Goal: Task Accomplishment & Management: Use online tool/utility

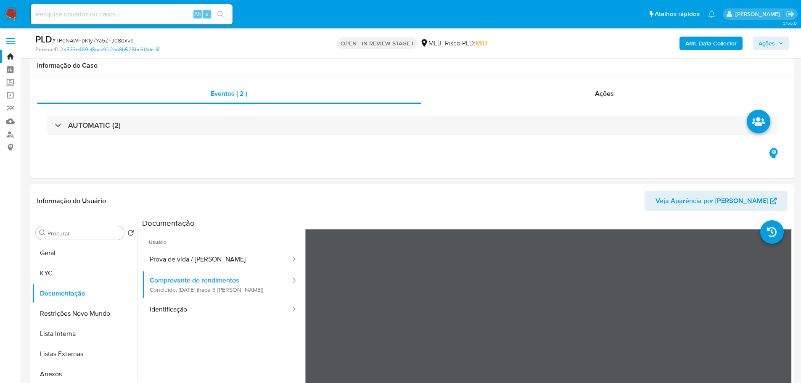
select select "10"
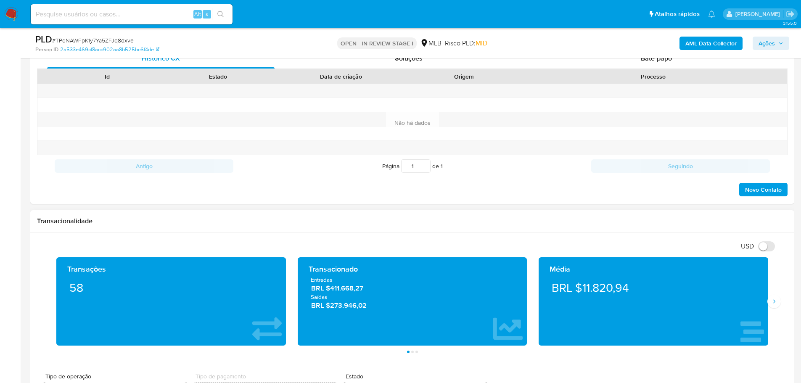
scroll to position [42, 0]
click at [776, 301] on icon "Siguiente" at bounding box center [773, 301] width 7 height 7
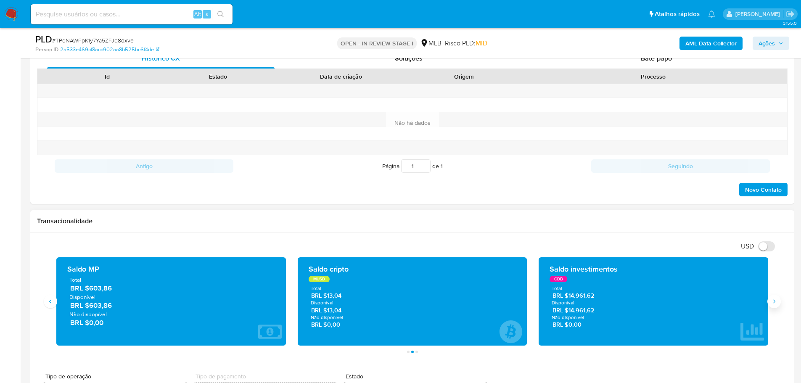
click at [776, 301] on icon "Siguiente" at bounding box center [773, 301] width 7 height 7
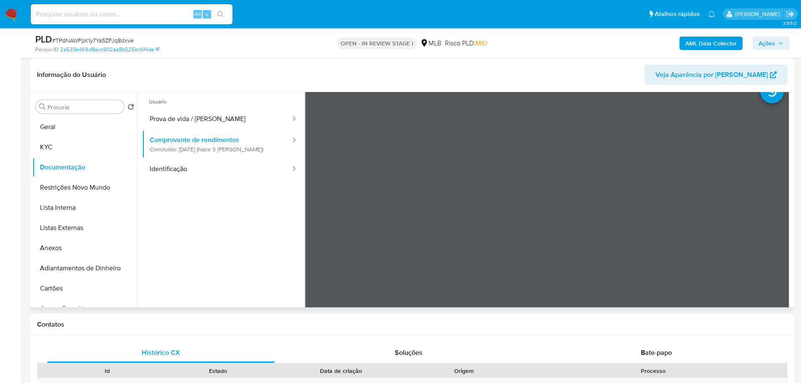
scroll to position [0, 0]
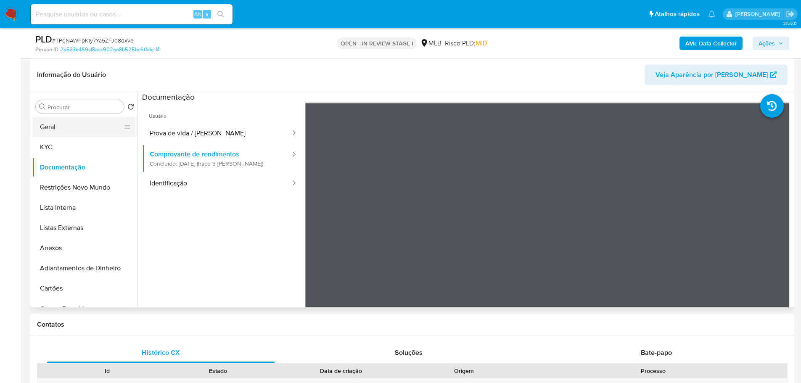
click at [64, 127] on button "Geral" at bounding box center [81, 127] width 98 height 20
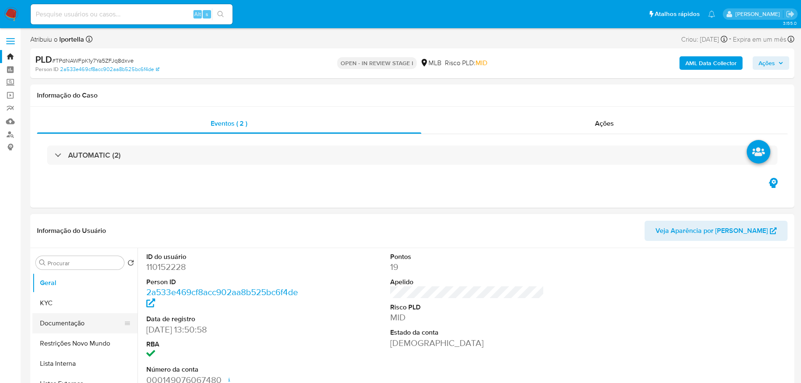
click at [59, 315] on button "Documentação" at bounding box center [81, 323] width 98 height 20
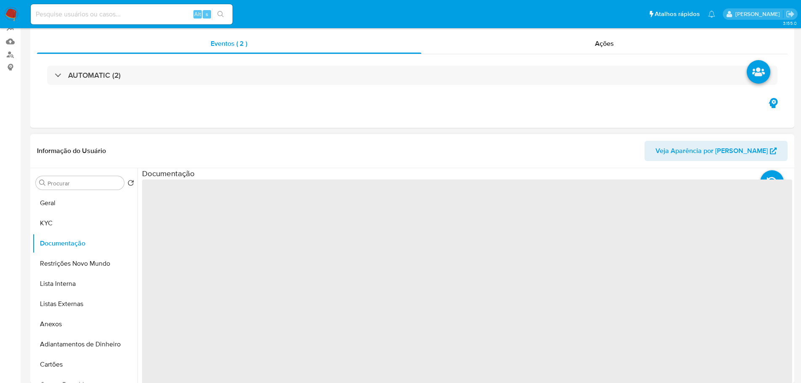
scroll to position [126, 0]
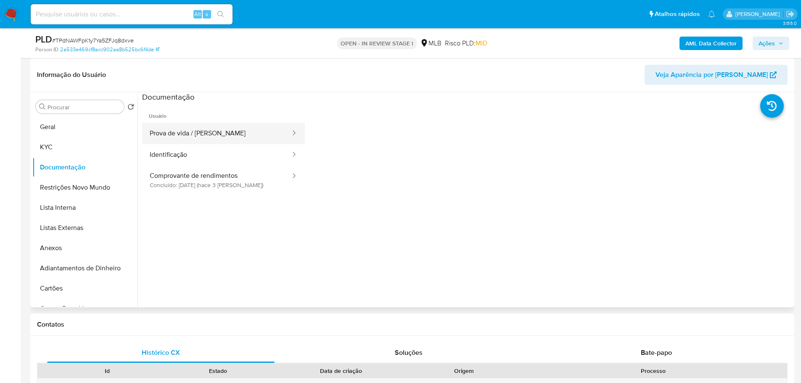
click at [197, 137] on button "Prova de vida / Selfie" at bounding box center [216, 133] width 149 height 21
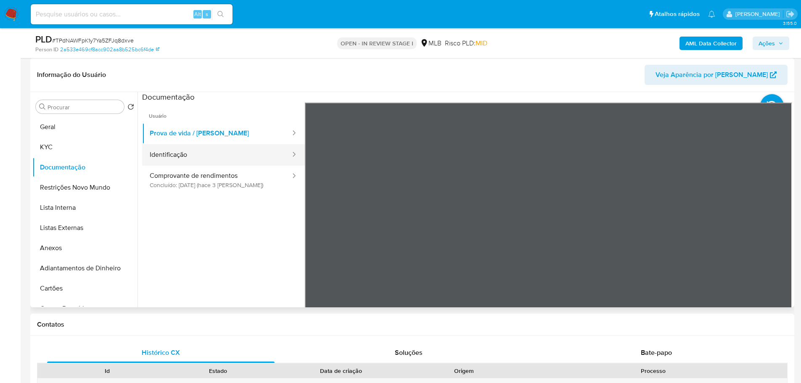
click at [218, 154] on button "Identificação" at bounding box center [216, 154] width 149 height 21
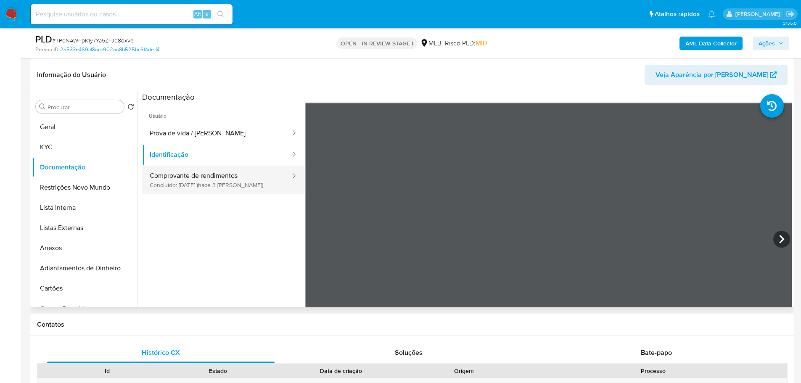
click at [253, 187] on button "Comprovante de rendimentos Concluído: 22/08/2025 (hace 3 días)" at bounding box center [216, 180] width 149 height 29
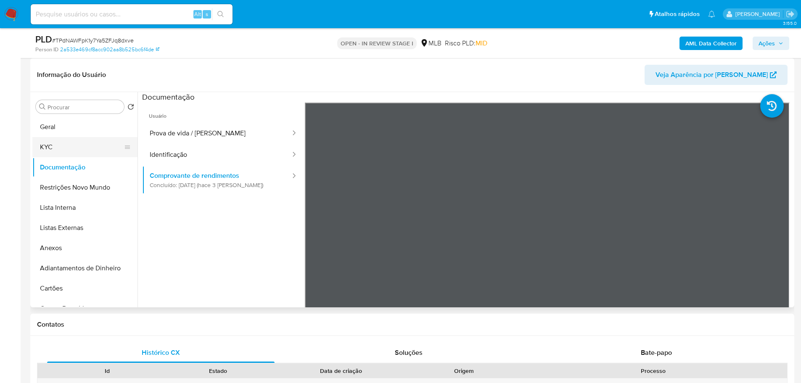
click at [75, 138] on button "KYC" at bounding box center [81, 147] width 98 height 20
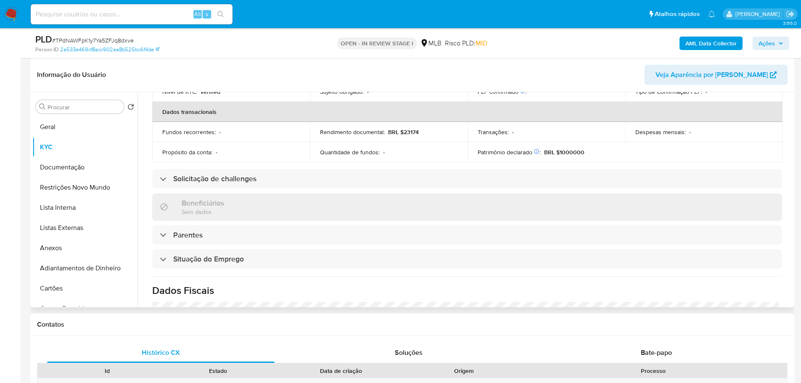
scroll to position [350, 0]
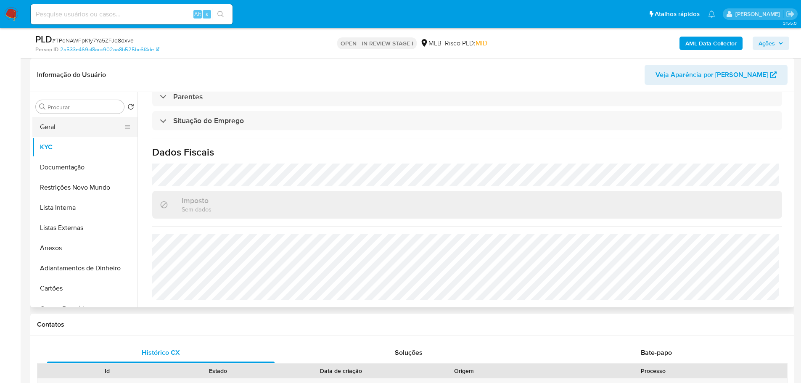
click at [53, 124] on button "Geral" at bounding box center [81, 127] width 98 height 20
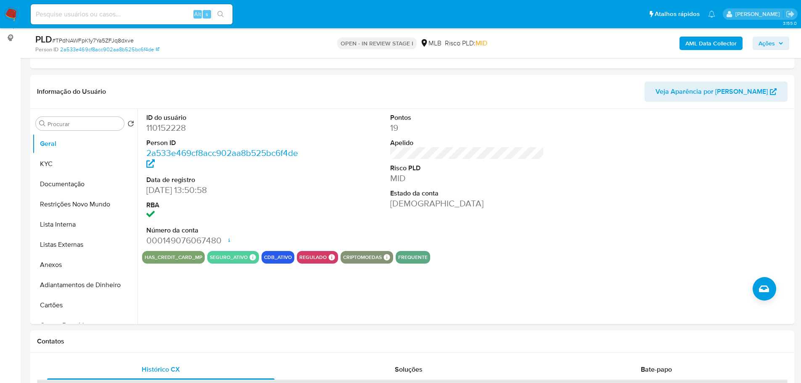
scroll to position [105, 0]
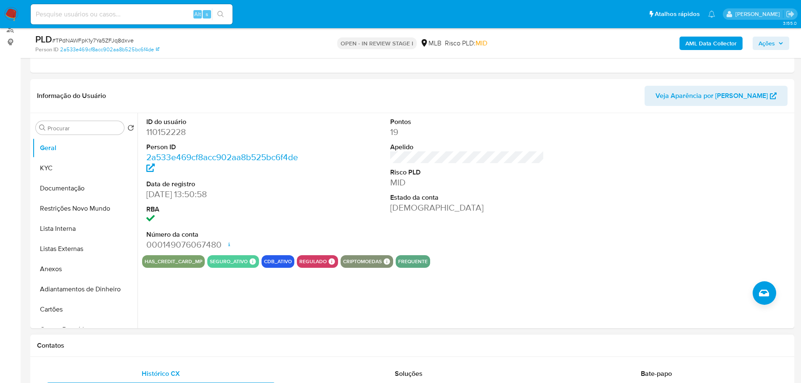
drag, startPoint x: 212, startPoint y: 337, endPoint x: 61, endPoint y: 240, distance: 179.5
click at [208, 337] on div "Contatos" at bounding box center [412, 346] width 764 height 22
click at [45, 175] on button "KYC" at bounding box center [81, 168] width 98 height 20
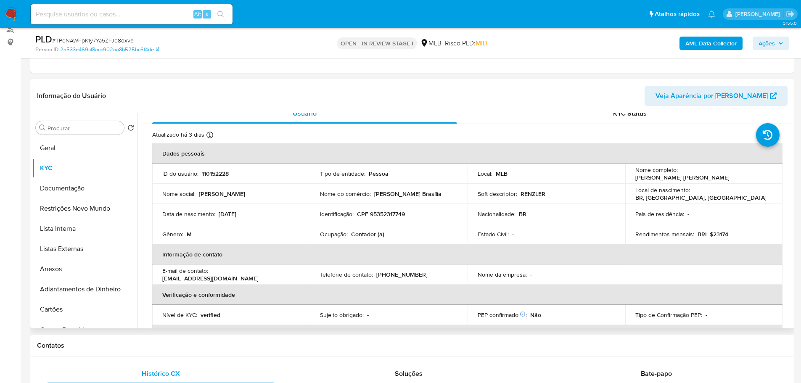
scroll to position [13, 0]
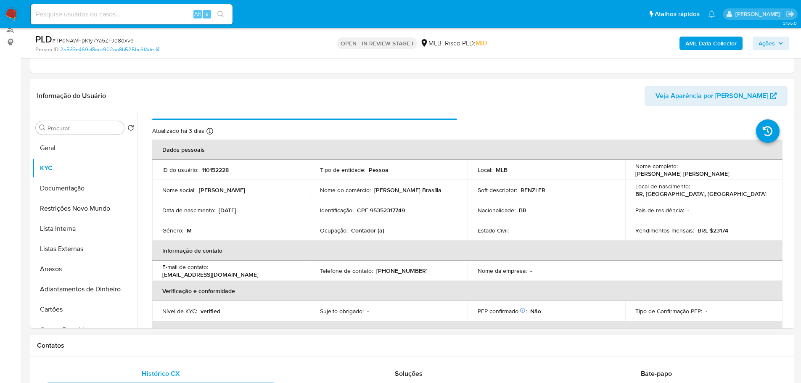
click at [192, 347] on h1 "Contatos" at bounding box center [412, 345] width 750 height 8
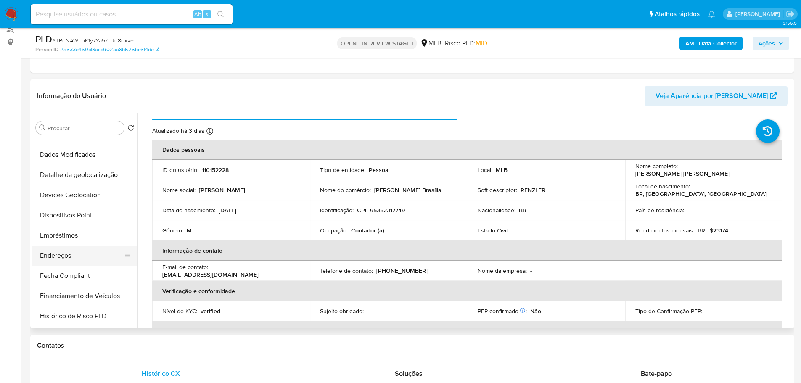
scroll to position [210, 0]
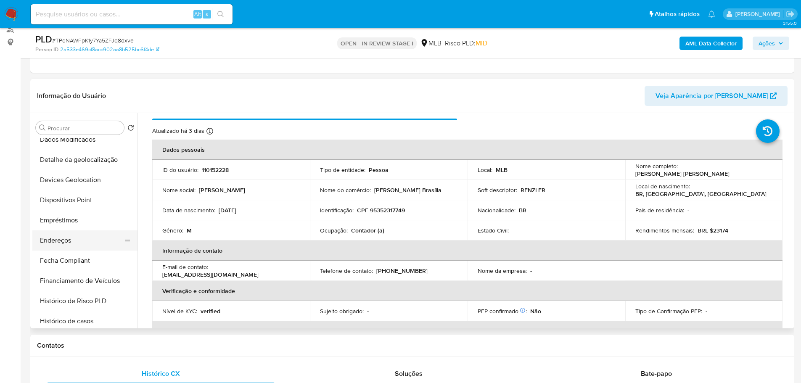
click at [63, 240] on button "Endereços" at bounding box center [81, 240] width 98 height 20
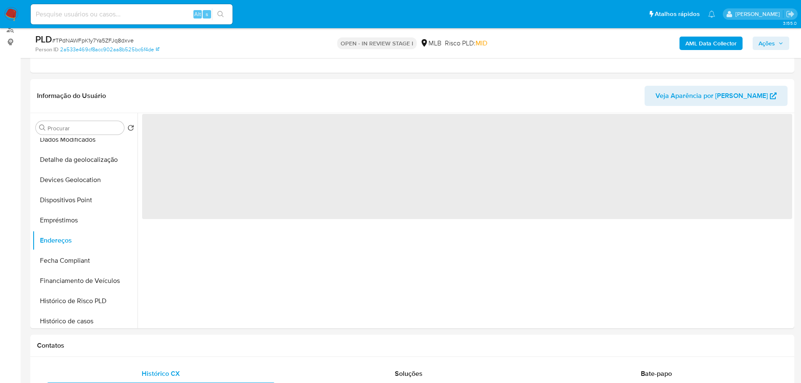
scroll to position [0, 0]
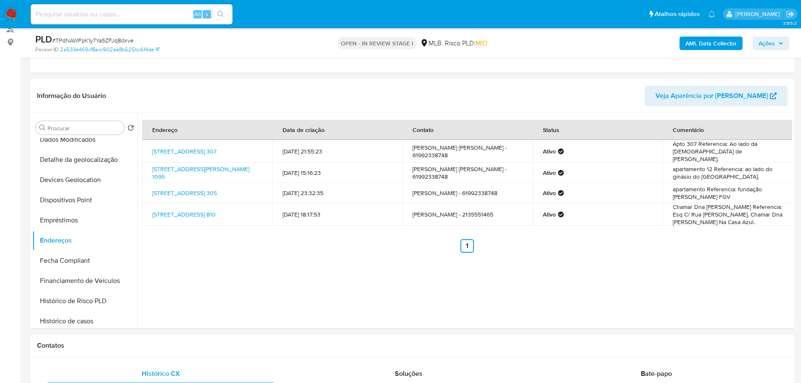
click at [119, 350] on div "Contatos" at bounding box center [412, 346] width 764 height 22
drag, startPoint x: 97, startPoint y: 163, endPoint x: 6, endPoint y: 186, distance: 93.7
click at [96, 163] on button "Detalhe da geolocalização" at bounding box center [84, 160] width 105 height 20
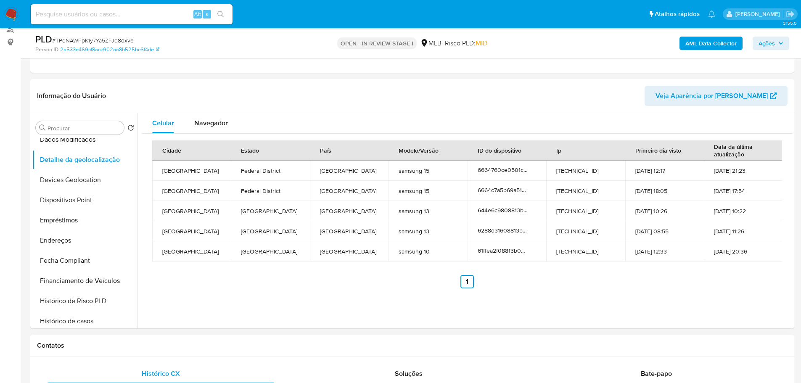
drag, startPoint x: 203, startPoint y: 345, endPoint x: 192, endPoint y: 344, distance: 11.8
click at [202, 345] on h1 "Contatos" at bounding box center [412, 345] width 750 height 8
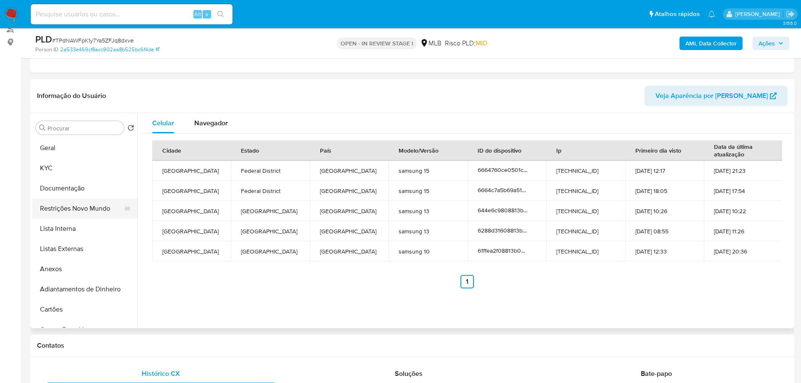
click at [93, 203] on button "Restrições Novo Mundo" at bounding box center [81, 208] width 98 height 20
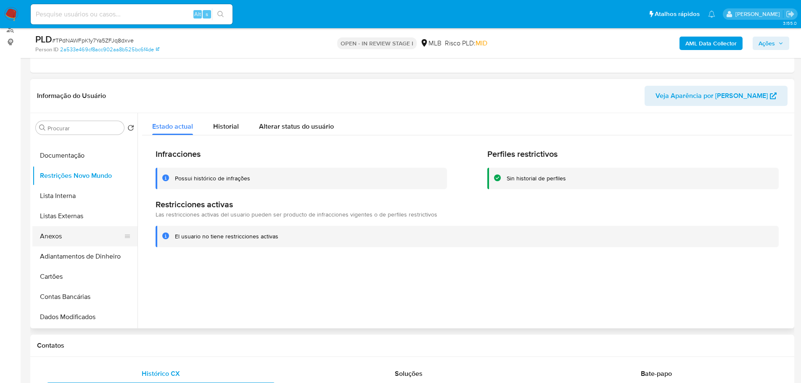
scroll to position [168, 0]
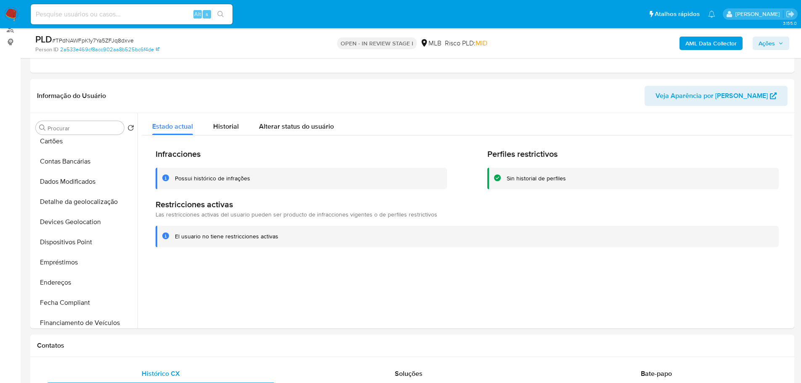
drag, startPoint x: 97, startPoint y: 248, endPoint x: 11, endPoint y: 247, distance: 85.7
click at [96, 248] on button "Dispositivos Point" at bounding box center [84, 242] width 105 height 20
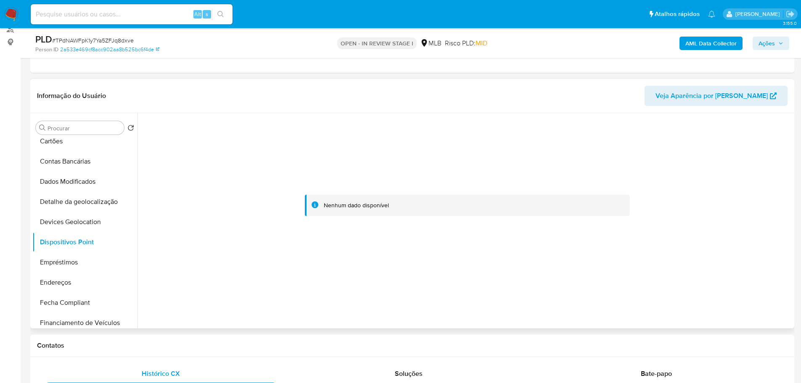
drag, startPoint x: 717, startPoint y: 258, endPoint x: 685, endPoint y: 198, distance: 68.4
click at [717, 258] on div at bounding box center [467, 205] width 650 height 185
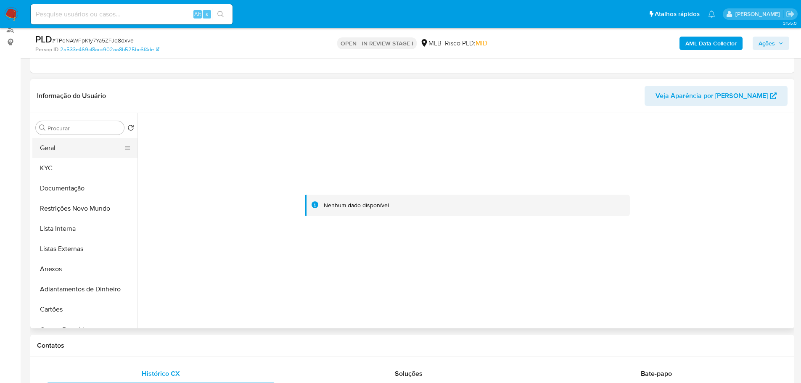
click at [75, 155] on button "Geral" at bounding box center [81, 148] width 98 height 20
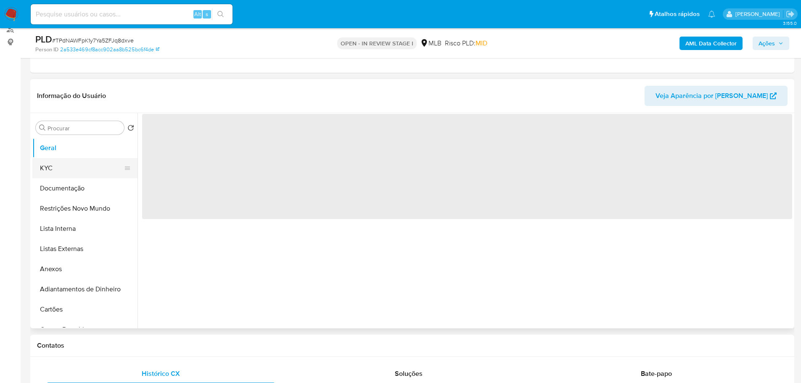
click at [71, 173] on button "KYC" at bounding box center [81, 168] width 98 height 20
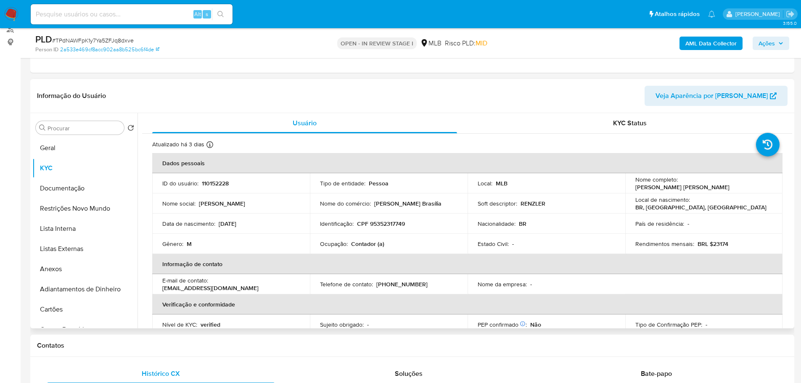
click at [379, 229] on td "Identificação : CPF 95352317749" at bounding box center [389, 223] width 158 height 20
click at [381, 227] on p "CPF 95352317749" at bounding box center [381, 224] width 48 height 8
copy p "95352317749"
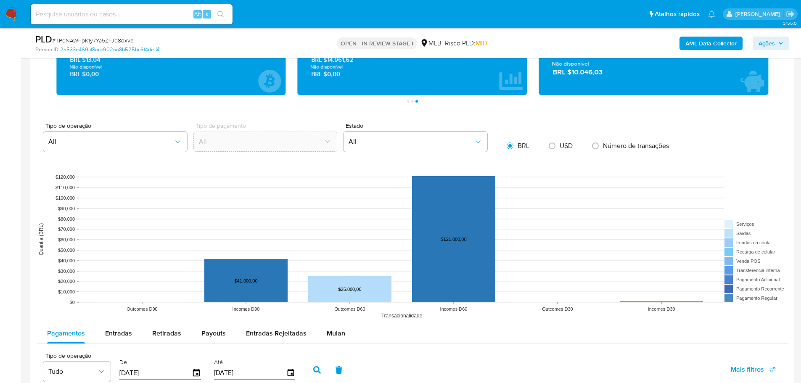
scroll to position [735, 0]
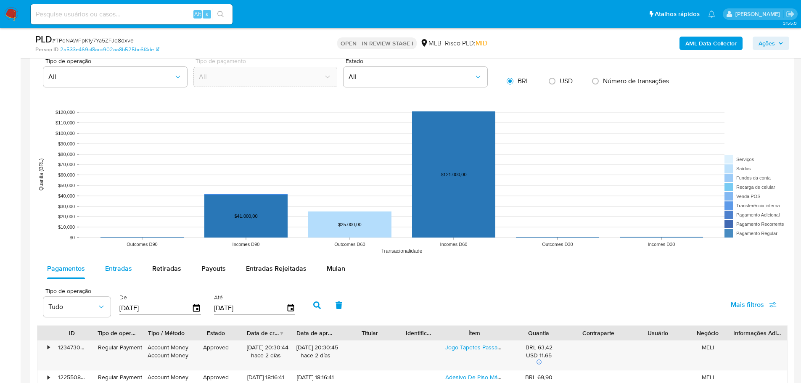
click at [134, 268] on button "Entradas" at bounding box center [118, 268] width 47 height 20
select select "10"
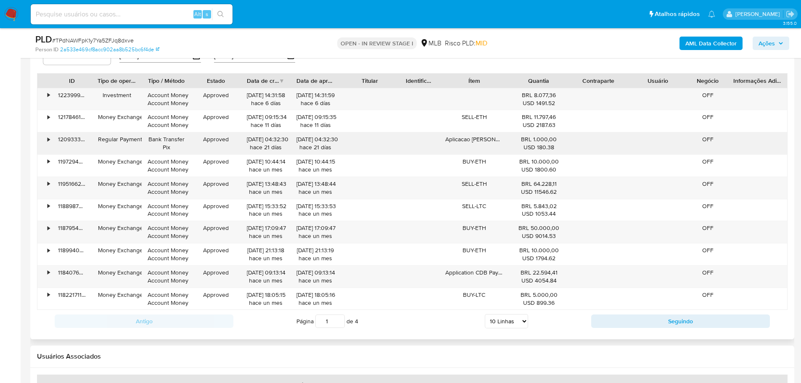
scroll to position [862, 0]
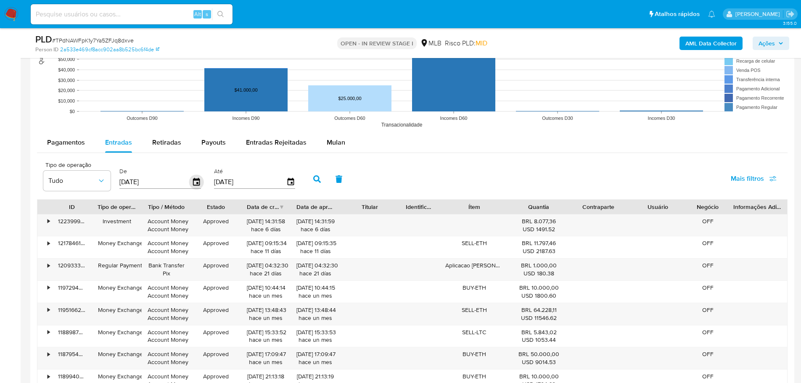
click at [196, 182] on icon "button" at bounding box center [196, 182] width 15 height 15
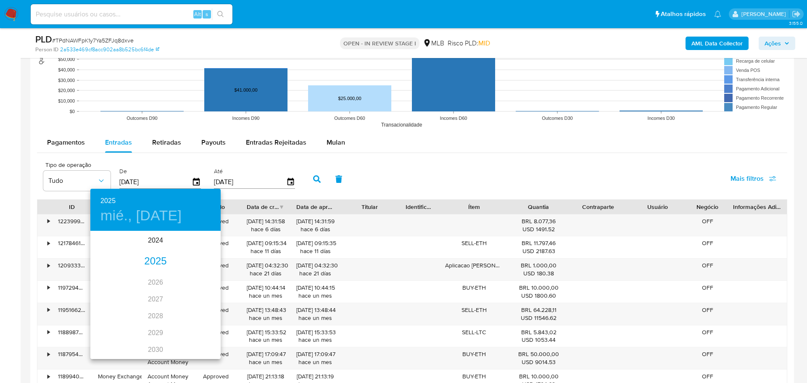
click at [160, 262] on div "2025" at bounding box center [155, 261] width 130 height 17
click at [199, 274] on div "jun." at bounding box center [198, 280] width 43 height 32
click at [202, 270] on button "1" at bounding box center [205, 275] width 15 height 15
type input "01/06/2025"
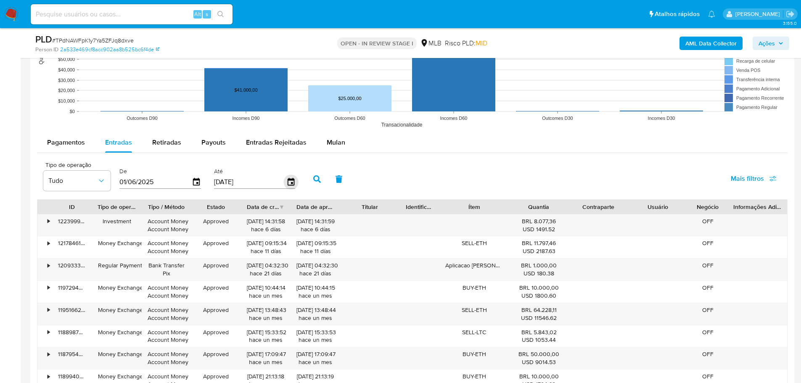
click at [294, 182] on icon "button" at bounding box center [290, 182] width 15 height 15
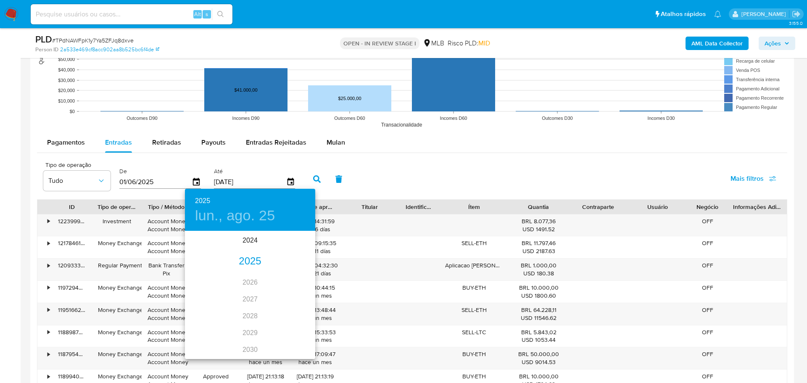
click at [247, 262] on div "2025" at bounding box center [250, 261] width 130 height 17
click at [290, 279] on div "jun." at bounding box center [293, 280] width 43 height 32
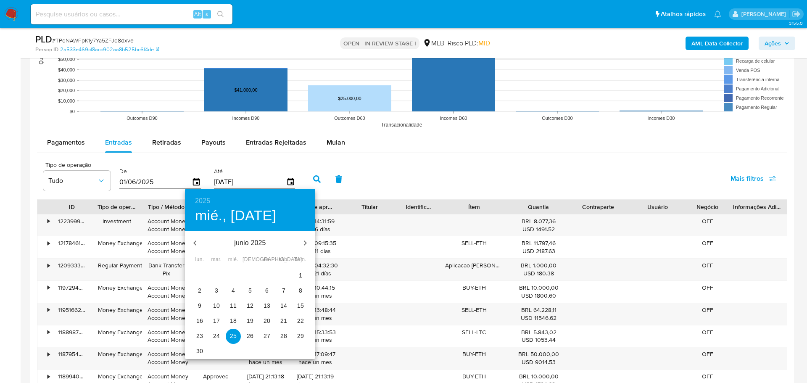
click at [200, 351] on p "30" at bounding box center [199, 351] width 7 height 8
type input "30/06/2025"
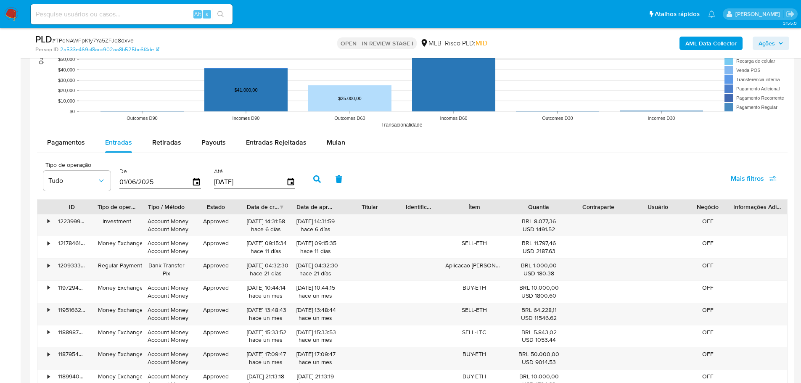
click at [320, 177] on icon "button" at bounding box center [317, 179] width 8 height 8
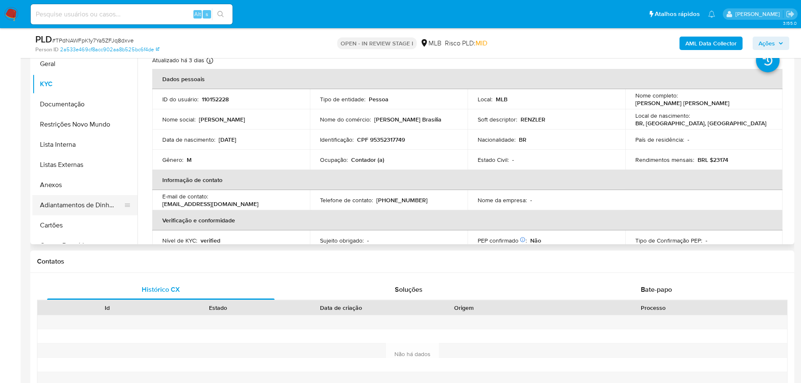
scroll to position [21, 0]
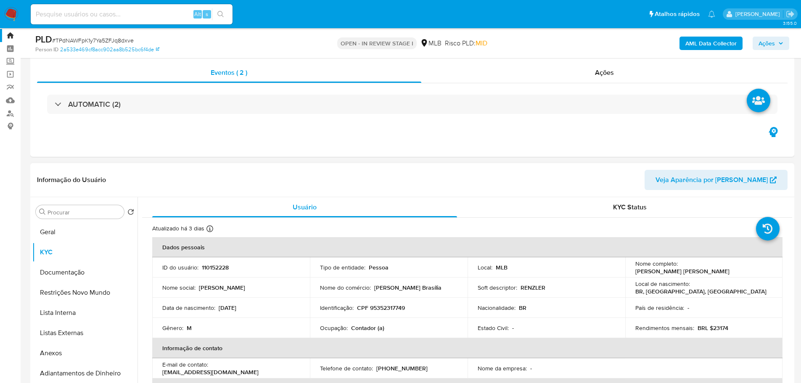
drag, startPoint x: 85, startPoint y: 278, endPoint x: 150, endPoint y: 251, distance: 70.5
click at [85, 278] on button "Documentação" at bounding box center [84, 272] width 105 height 20
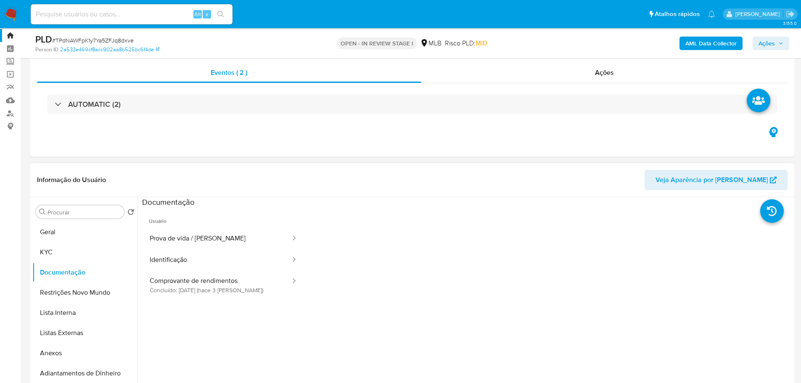
click at [222, 224] on span "Usuário" at bounding box center [223, 218] width 163 height 20
drag, startPoint x: 222, startPoint y: 232, endPoint x: 244, endPoint y: 250, distance: 28.4
click at [222, 232] on button "Prova de vida / Selfie" at bounding box center [216, 238] width 149 height 21
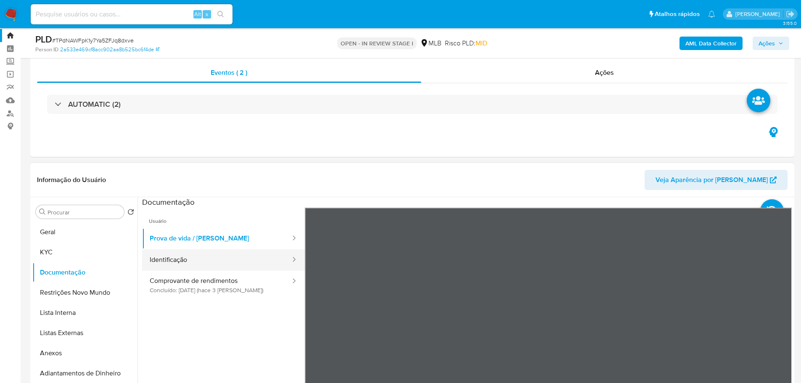
click at [285, 261] on div at bounding box center [291, 260] width 13 height 10
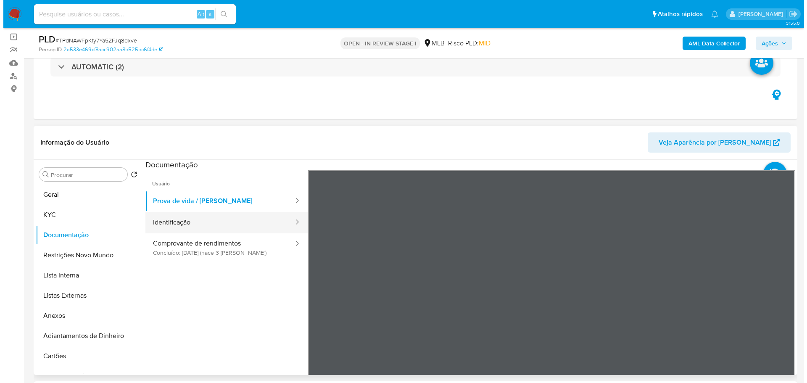
scroll to position [105, 0]
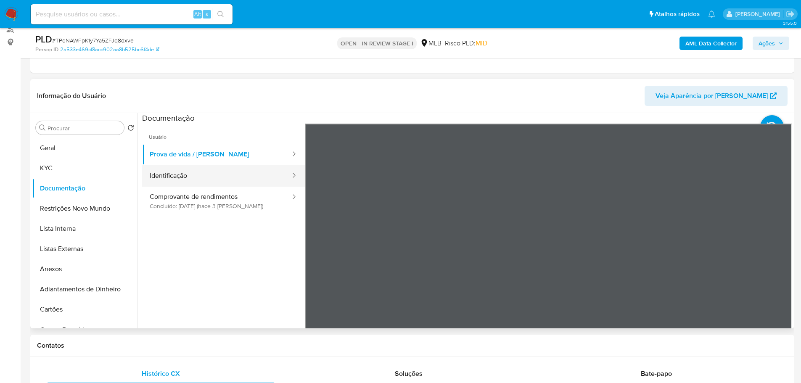
click at [233, 170] on button "Identificação" at bounding box center [216, 175] width 149 height 21
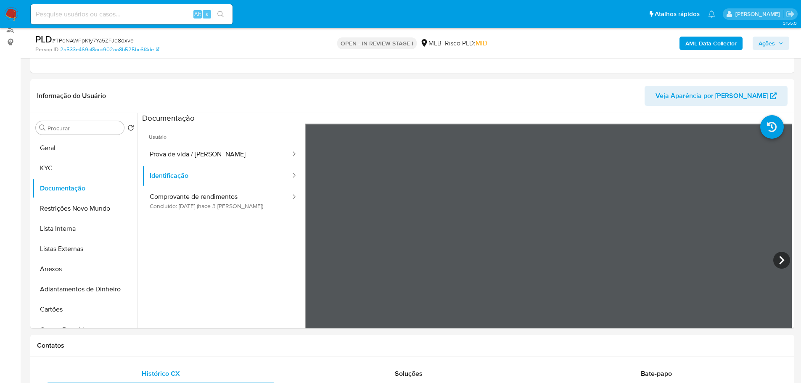
click at [775, 36] on div "AML Data Collector Ações" at bounding box center [664, 43] width 249 height 20
click at [761, 48] on span "Ações" at bounding box center [766, 43] width 16 height 13
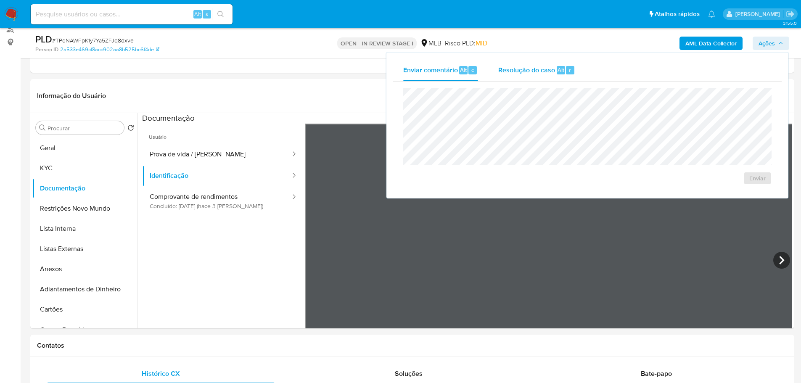
drag, startPoint x: 539, startPoint y: 71, endPoint x: 532, endPoint y: 75, distance: 8.3
click at [538, 71] on span "Resolução do caso" at bounding box center [526, 70] width 57 height 10
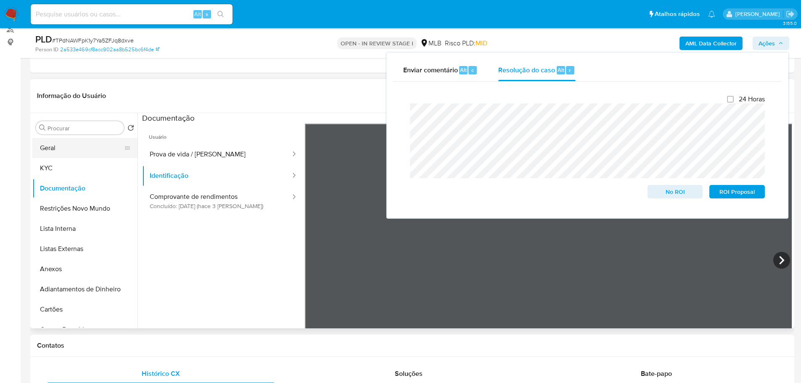
click at [63, 145] on button "Geral" at bounding box center [81, 148] width 98 height 20
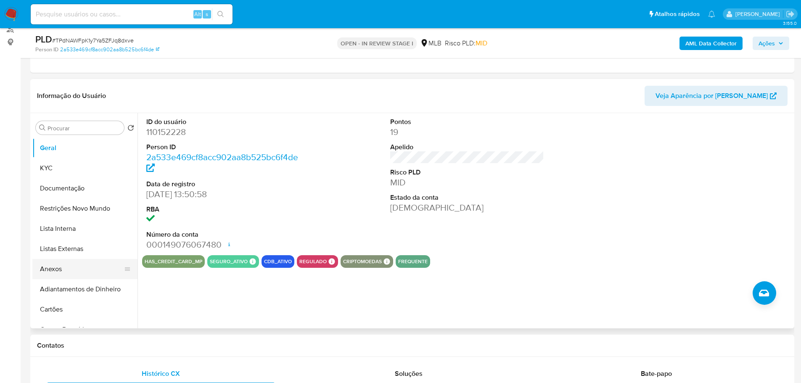
drag, startPoint x: 84, startPoint y: 269, endPoint x: 76, endPoint y: 267, distance: 7.7
click at [84, 269] on button "Anexos" at bounding box center [81, 269] width 98 height 20
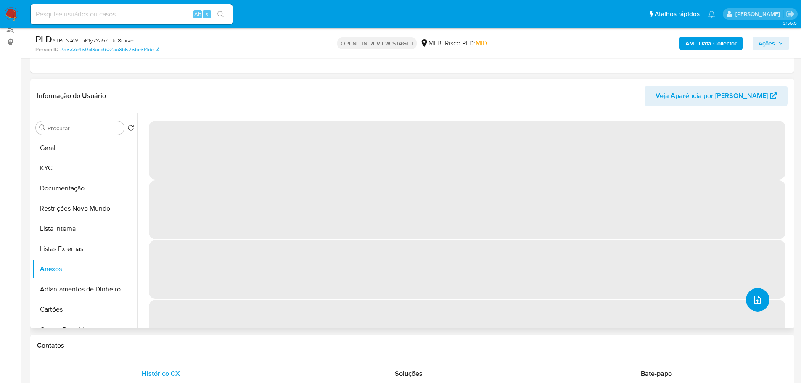
click at [752, 295] on icon "upload-file" at bounding box center [757, 300] width 10 height 10
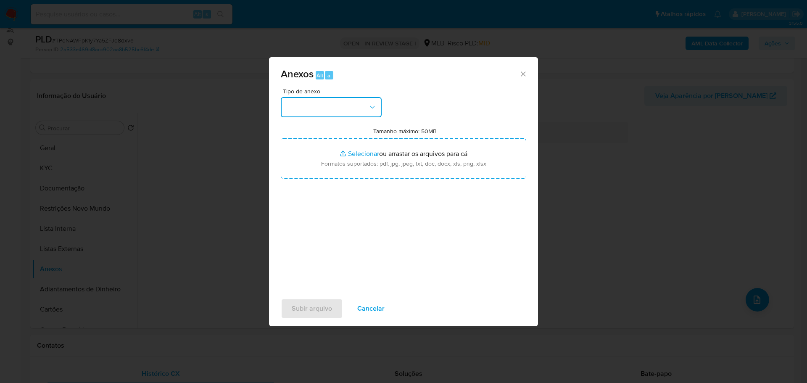
click at [346, 100] on button "button" at bounding box center [331, 107] width 101 height 20
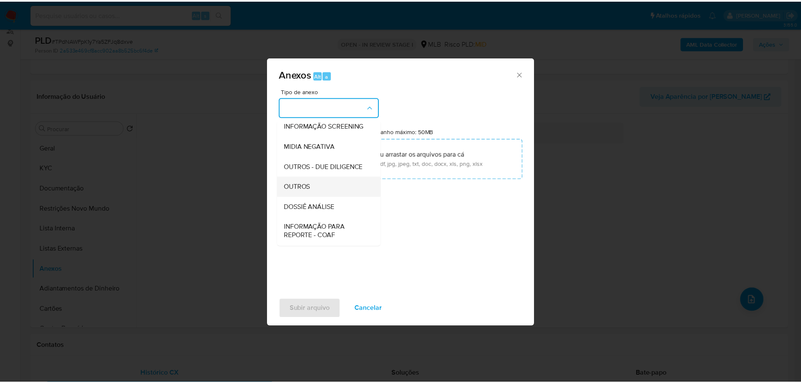
scroll to position [129, 0]
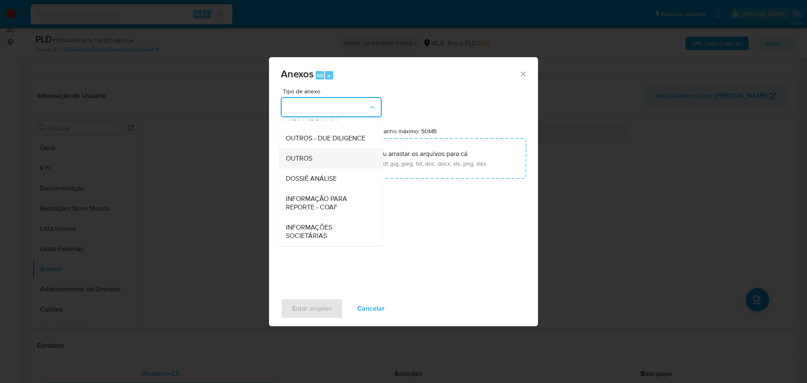
click at [317, 163] on div "OUTROS" at bounding box center [329, 158] width 86 height 20
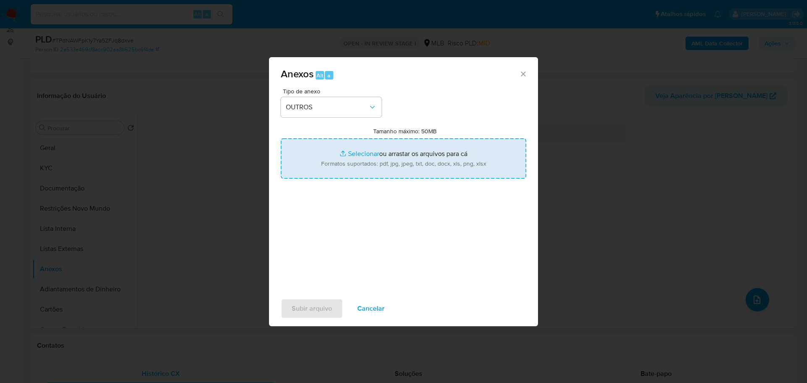
type input "C:\fakepath\SAR - XXX - CPF 95352317749 - JORGE HENRIQUE RENZLER FRAGA.pdf"
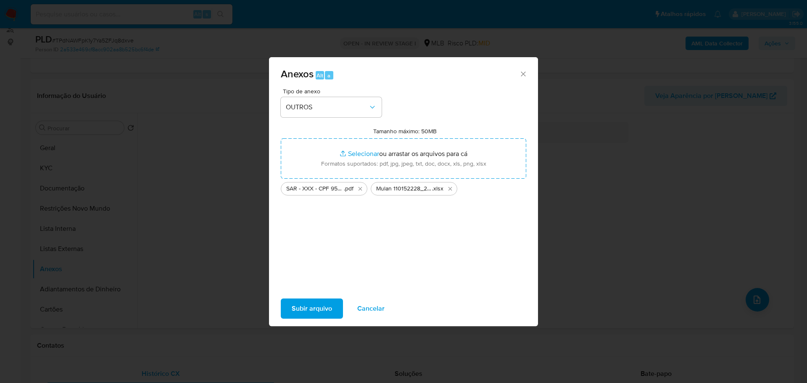
click at [299, 303] on span "Subir arquivo" at bounding box center [312, 308] width 40 height 18
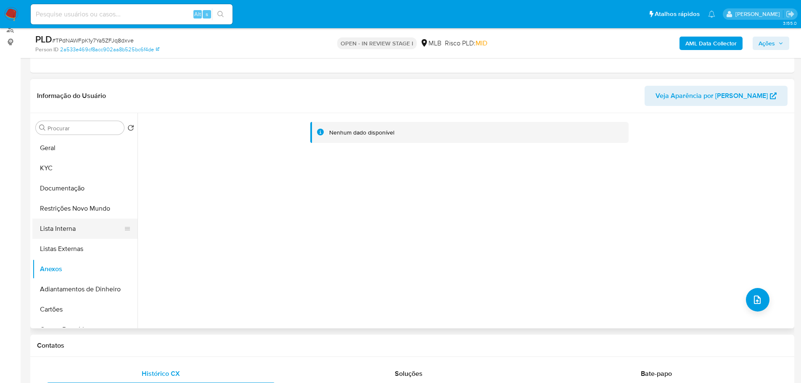
click at [78, 227] on button "Lista Interna" at bounding box center [81, 229] width 98 height 20
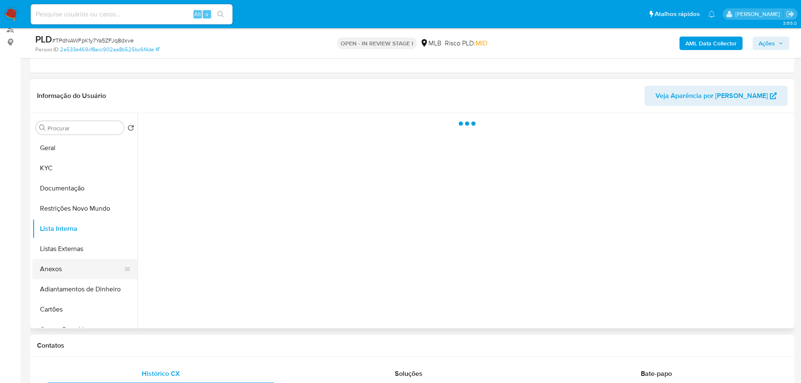
click at [69, 268] on button "Anexos" at bounding box center [81, 269] width 98 height 20
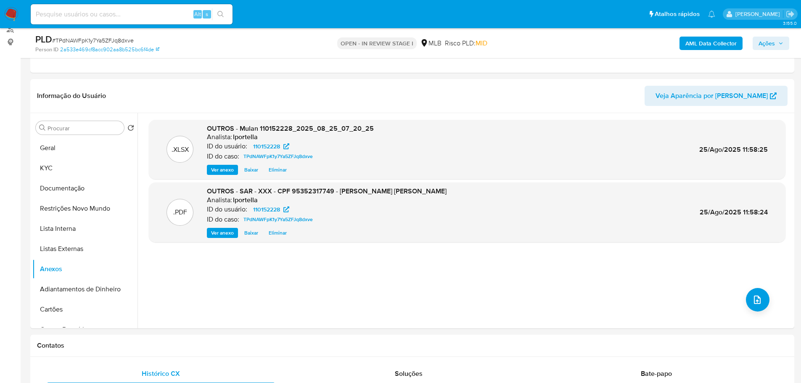
click at [766, 43] on span "Ações" at bounding box center [766, 43] width 16 height 13
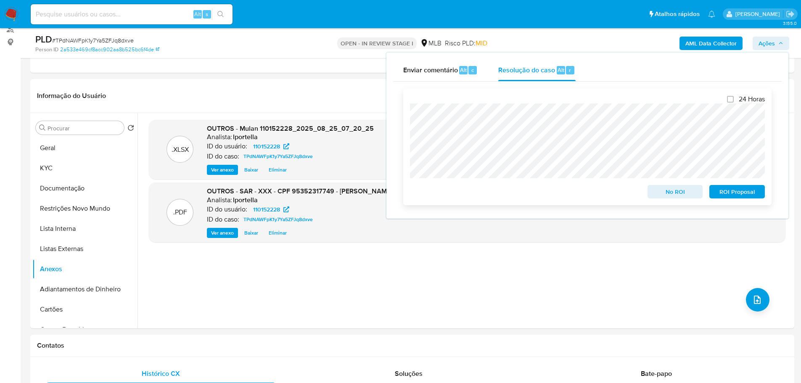
click at [746, 190] on span "ROI Proposal" at bounding box center [737, 192] width 44 height 12
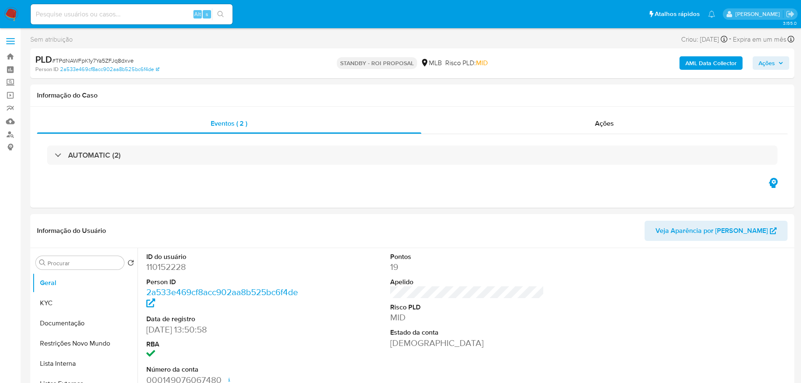
select select "10"
click at [105, 61] on span "# TPdNAWFpK1y7Ya5ZFJq8dxve" at bounding box center [93, 60] width 82 height 8
copy span "TPdNAWFpK1y7Ya5ZFJq8dxve"
click at [7, 11] on img at bounding box center [11, 14] width 14 height 14
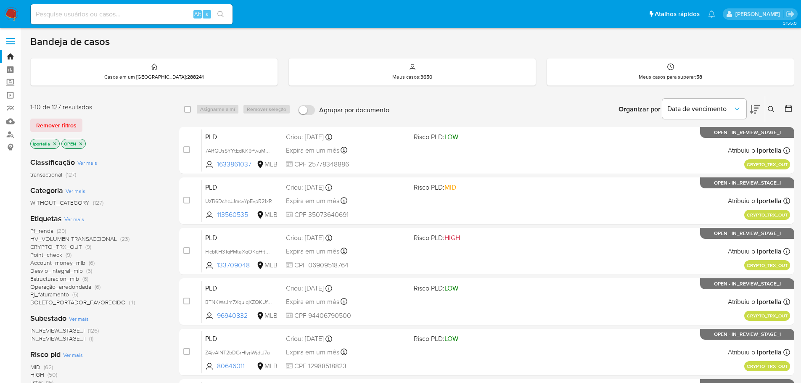
click at [100, 19] on input at bounding box center [132, 14] width 202 height 11
paste input "hlTDZ9bgGPDKU1fKVoW02A48"
type input "hlTDZ9bgGPDKU1fKVoW02A48"
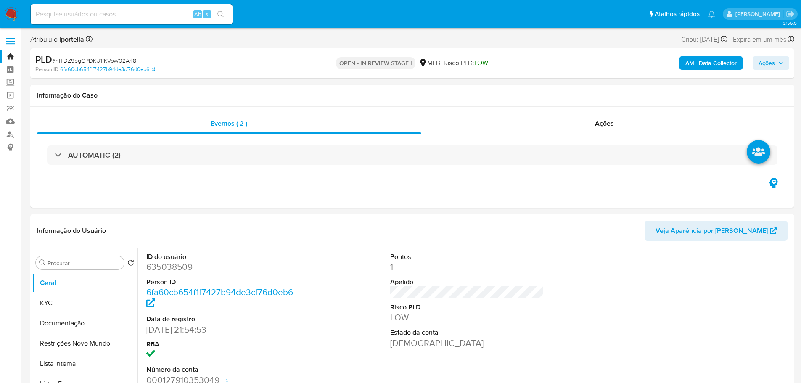
select select "10"
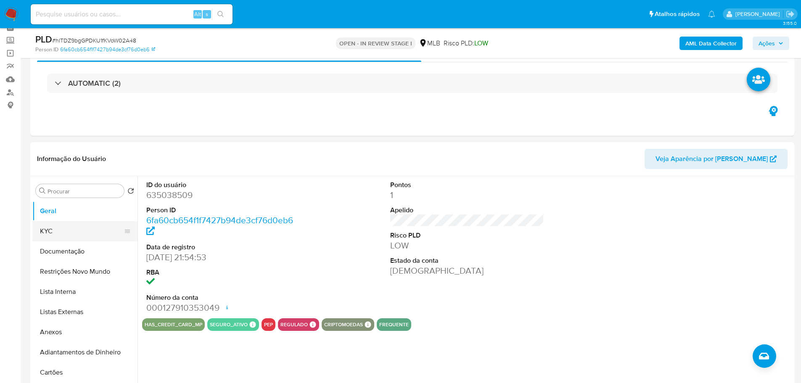
click at [51, 229] on button "KYC" at bounding box center [81, 231] width 98 height 20
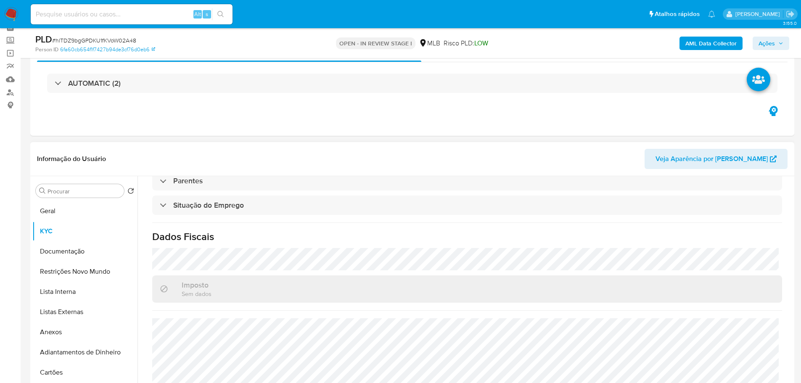
scroll to position [350, 0]
click at [61, 248] on button "Documentação" at bounding box center [81, 251] width 98 height 20
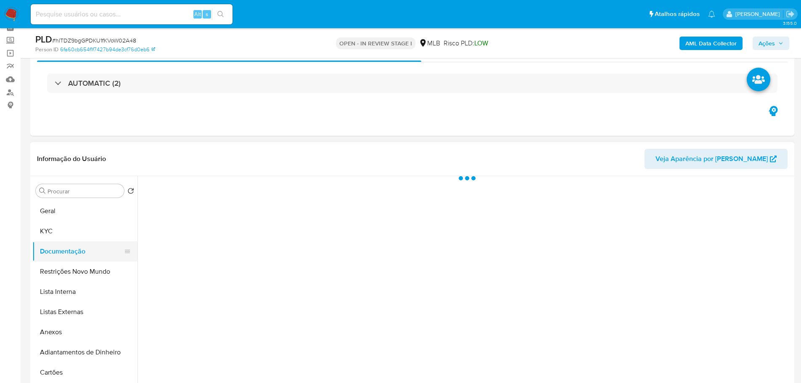
scroll to position [0, 0]
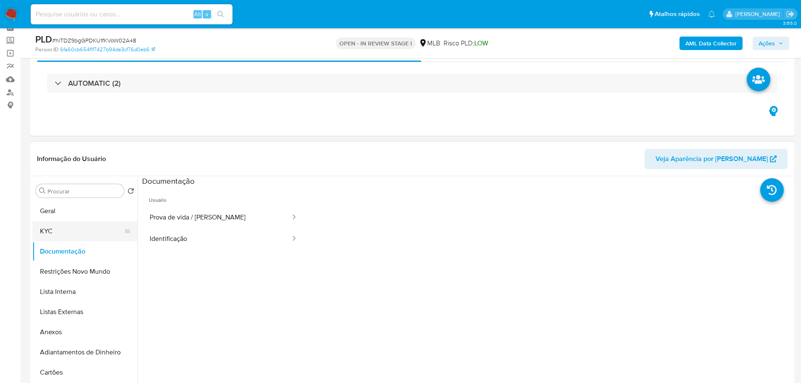
click at [53, 240] on button "KYC" at bounding box center [81, 231] width 98 height 20
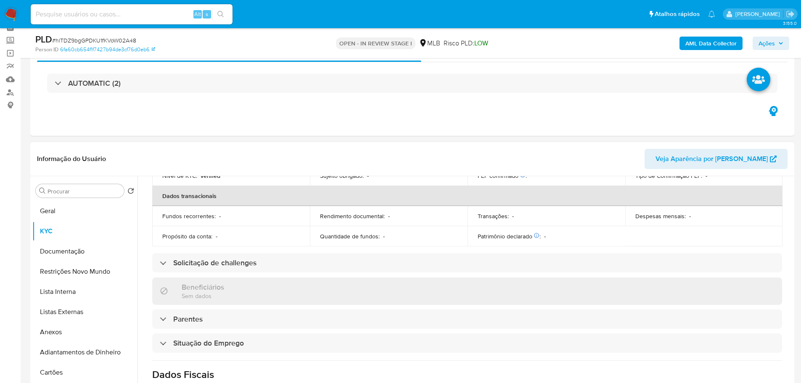
scroll to position [350, 0]
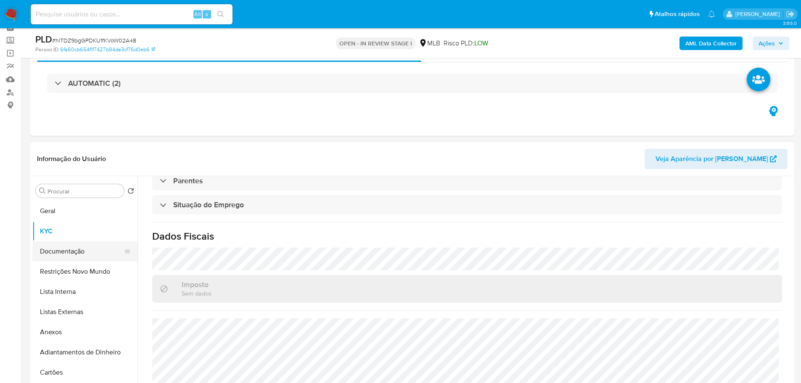
click at [80, 249] on button "Documentação" at bounding box center [81, 251] width 98 height 20
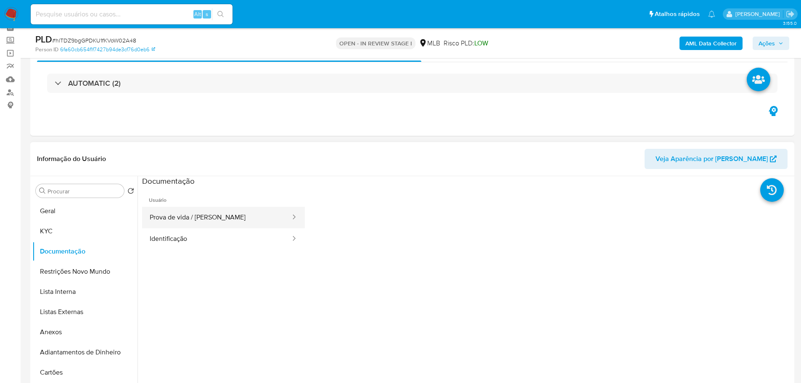
click at [186, 222] on button "Prova de vida / Selfie" at bounding box center [216, 217] width 149 height 21
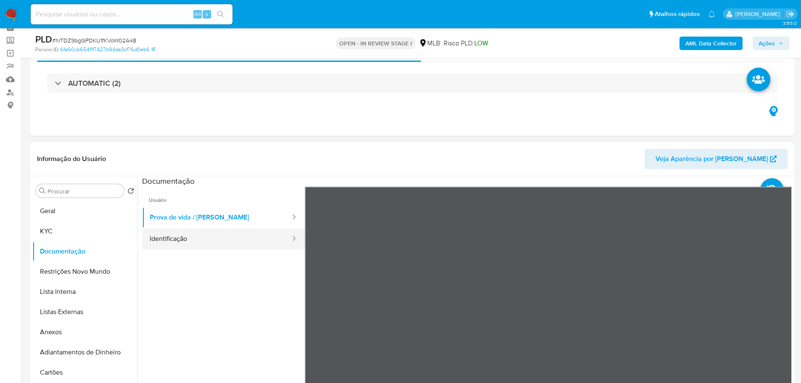
click at [200, 242] on button "Identificação" at bounding box center [216, 238] width 149 height 21
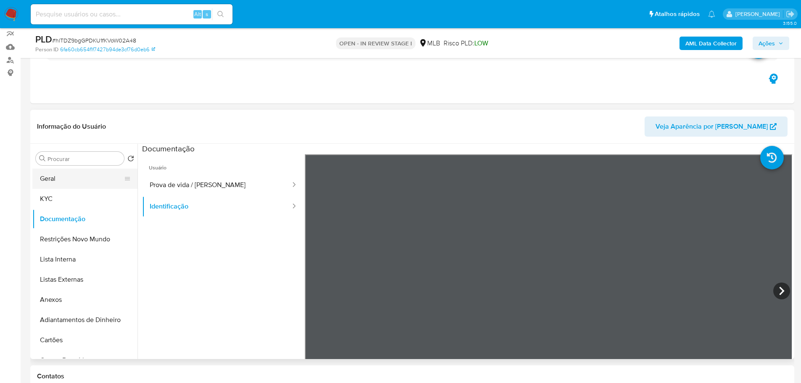
scroll to position [84, 0]
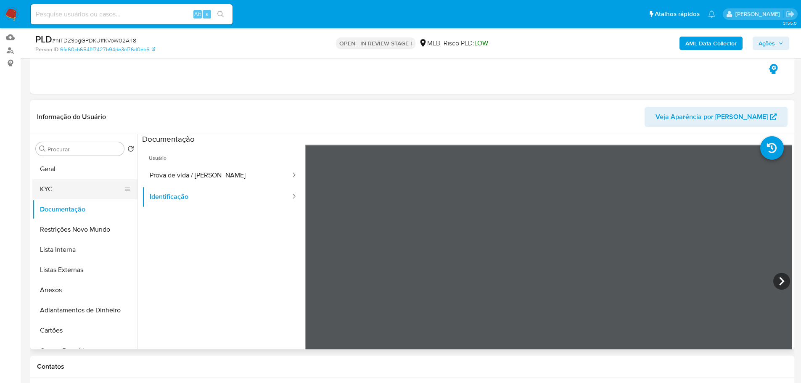
click at [62, 186] on button "KYC" at bounding box center [81, 189] width 98 height 20
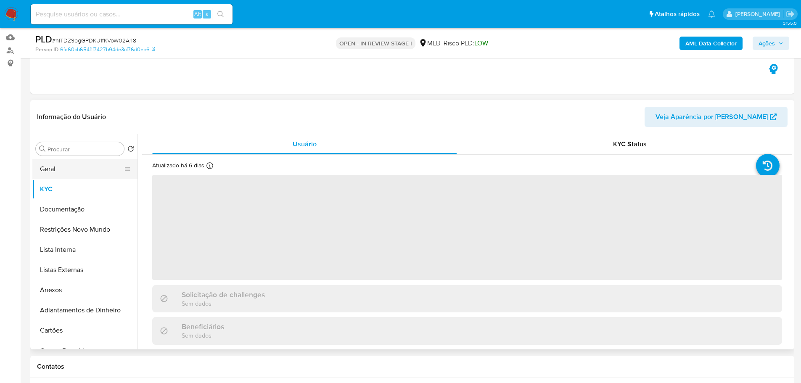
click at [66, 164] on button "Geral" at bounding box center [81, 169] width 98 height 20
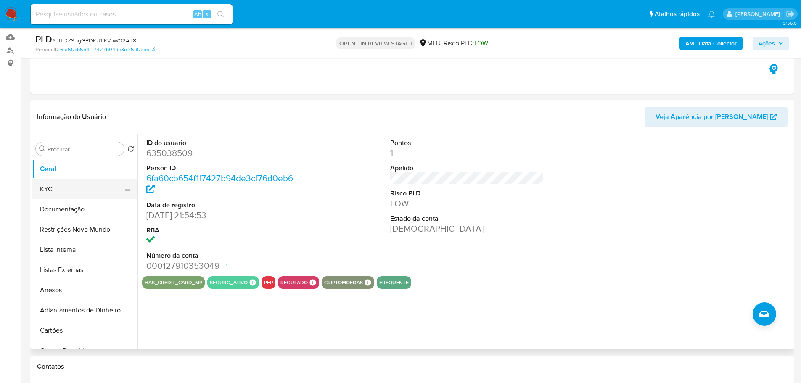
click at [87, 195] on button "KYC" at bounding box center [81, 189] width 98 height 20
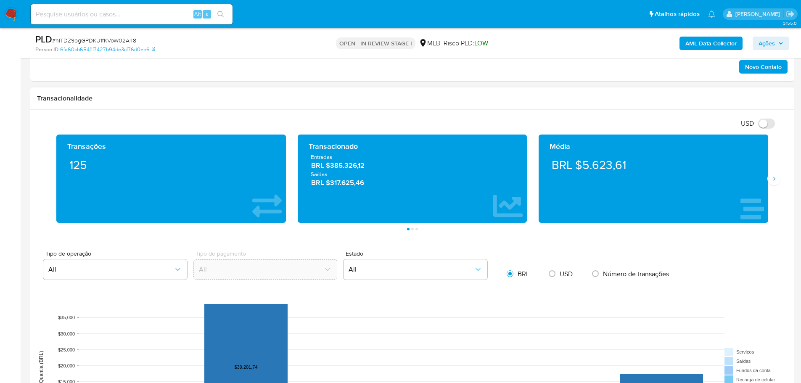
scroll to position [504, 0]
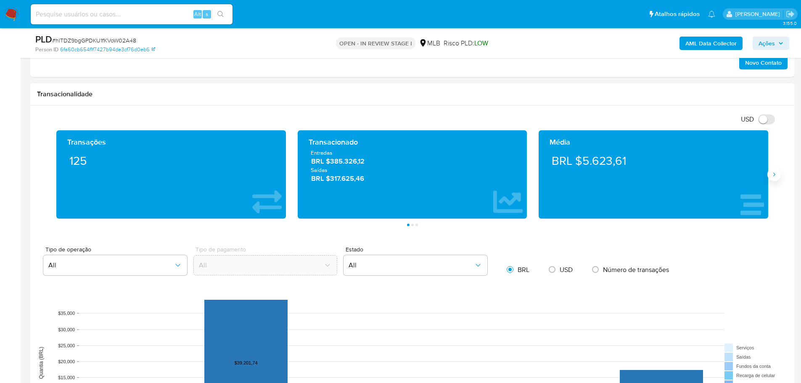
click at [776, 177] on icon "Siguiente" at bounding box center [773, 174] width 7 height 7
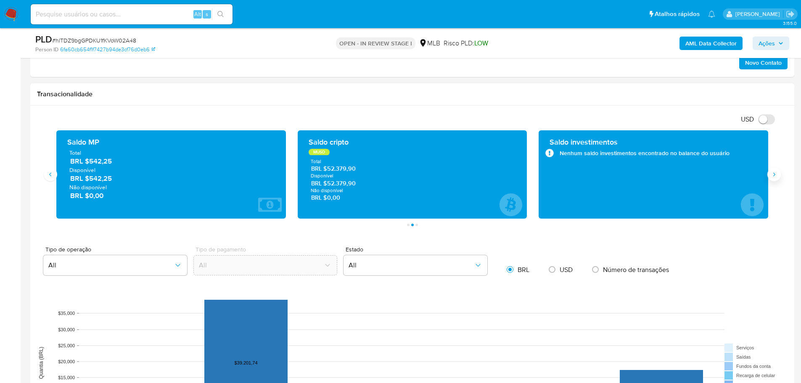
click at [776, 177] on icon "Siguiente" at bounding box center [773, 174] width 7 height 7
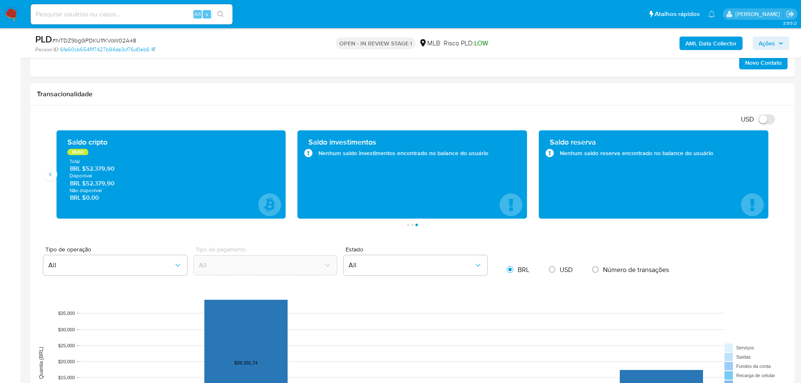
scroll to position [126, 0]
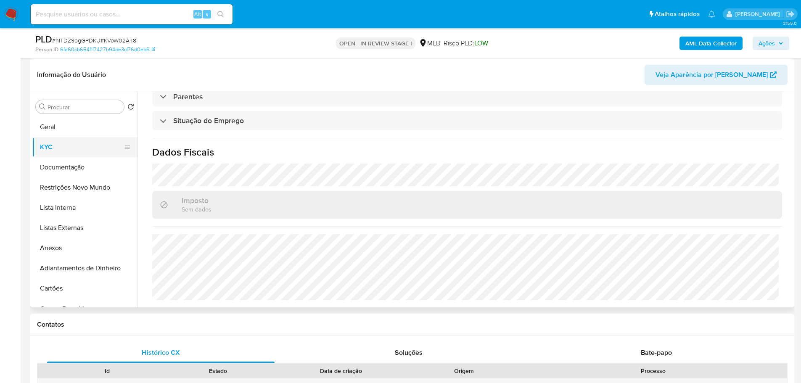
click at [51, 139] on button "KYC" at bounding box center [81, 147] width 98 height 20
click at [43, 133] on button "Geral" at bounding box center [81, 127] width 98 height 20
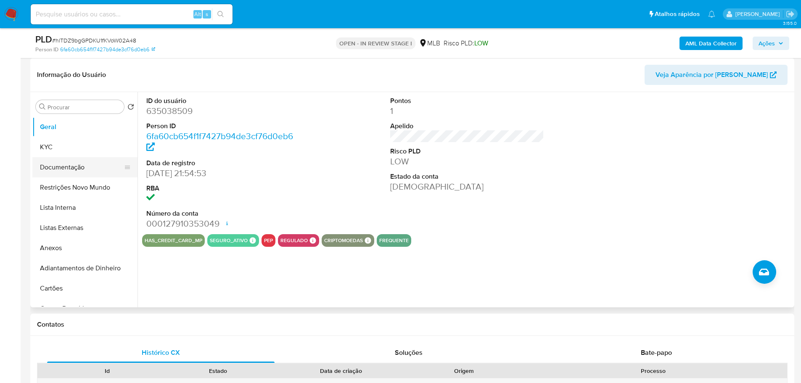
click at [65, 174] on button "Documentação" at bounding box center [81, 167] width 98 height 20
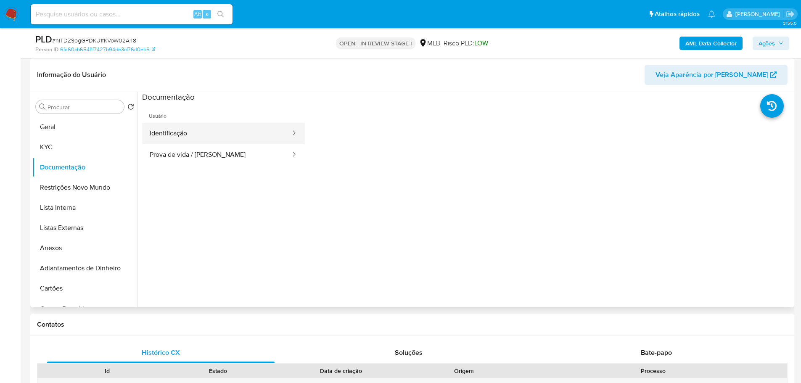
click at [200, 128] on button "Identificação" at bounding box center [216, 133] width 149 height 21
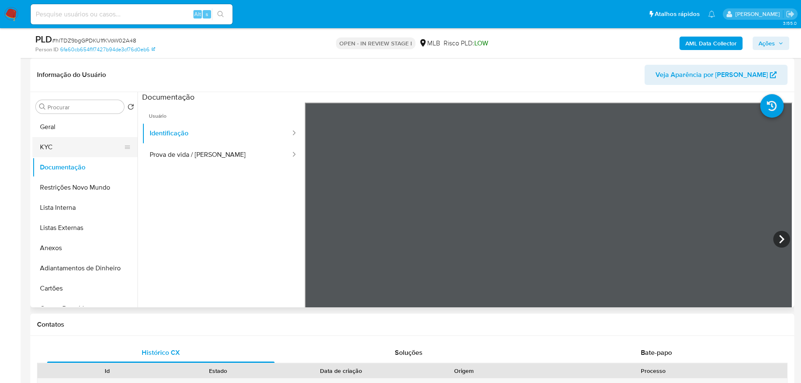
click at [42, 144] on button "KYC" at bounding box center [81, 147] width 98 height 20
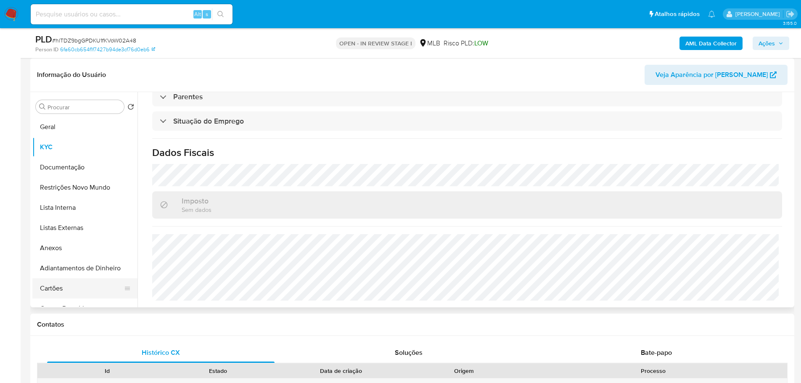
scroll to position [350, 0]
click at [75, 134] on button "Geral" at bounding box center [81, 127] width 98 height 20
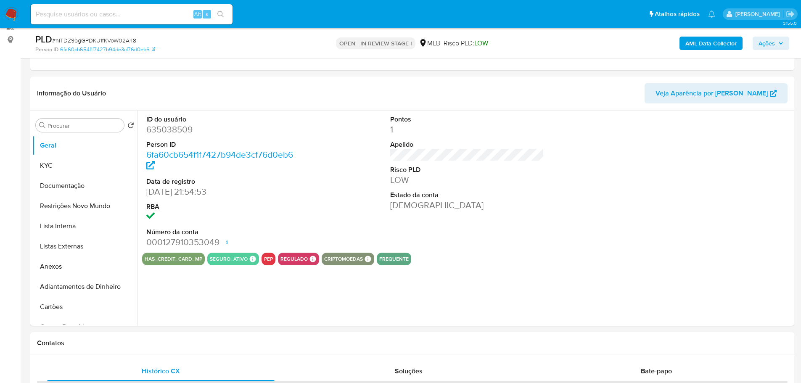
scroll to position [104, 0]
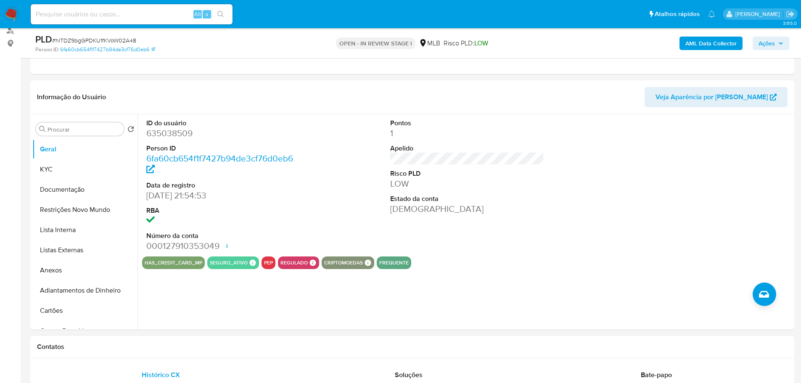
click at [211, 348] on h1 "Contatos" at bounding box center [412, 347] width 750 height 8
click at [68, 169] on button "KYC" at bounding box center [81, 169] width 98 height 20
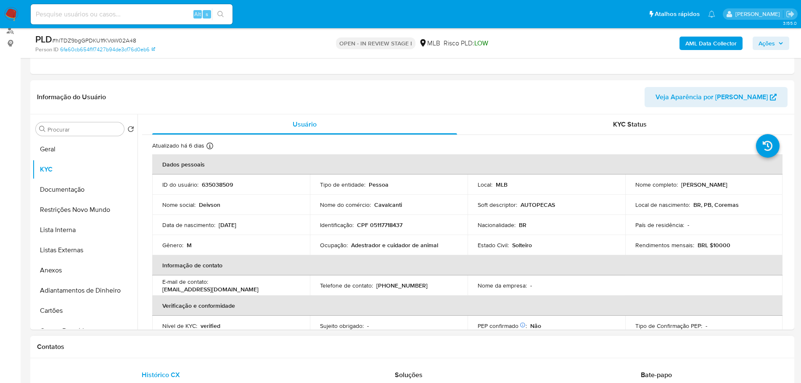
drag, startPoint x: 112, startPoint y: 349, endPoint x: 111, endPoint y: 329, distance: 20.2
click at [113, 349] on h1 "Contatos" at bounding box center [412, 347] width 750 height 8
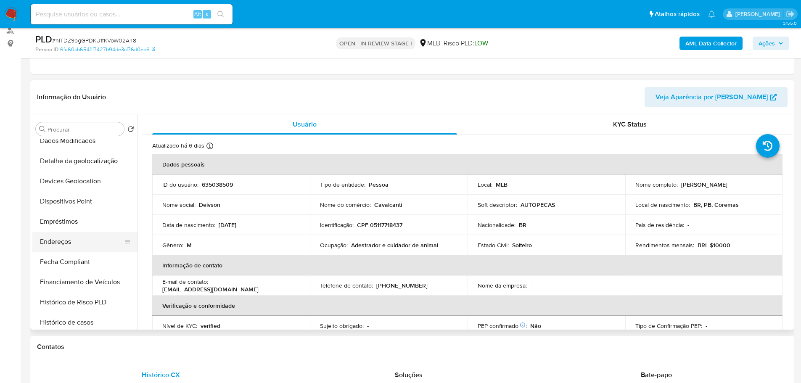
click at [68, 235] on button "Endereços" at bounding box center [81, 242] width 98 height 20
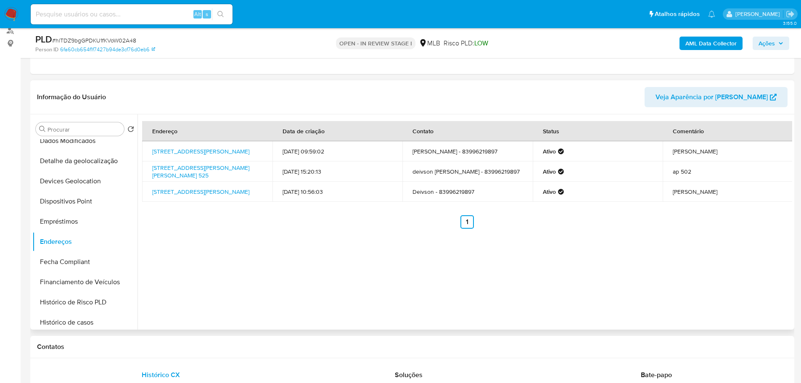
click at [158, 315] on div "Endereço Data de criação Contato Status Comentário Avenida Getúlio Vargas 19, C…" at bounding box center [464, 221] width 654 height 215
drag, startPoint x: 87, startPoint y: 158, endPoint x: 11, endPoint y: 180, distance: 79.3
click at [85, 158] on button "Detalhe da geolocalização" at bounding box center [84, 161] width 105 height 20
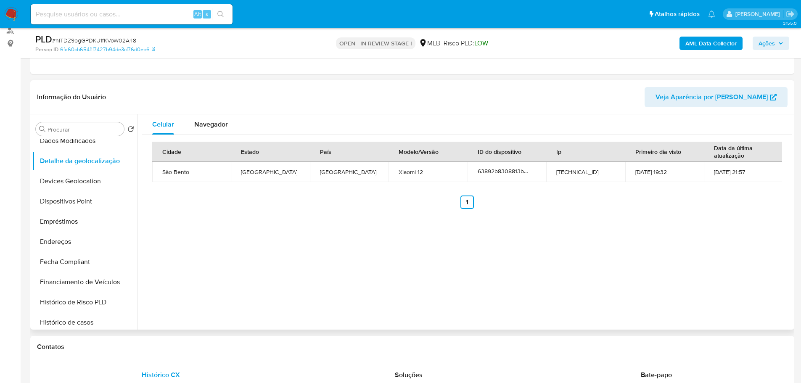
drag, startPoint x: 198, startPoint y: 250, endPoint x: 188, endPoint y: 246, distance: 10.8
click at [198, 249] on div "Celular Navegador Cidade Estado País Modelo/Versão ID do dispositivo Ip Primeir…" at bounding box center [464, 221] width 654 height 215
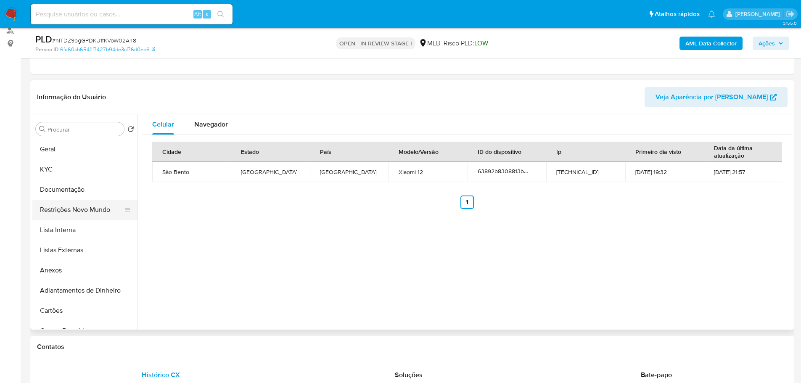
click at [77, 206] on button "Restrições Novo Mundo" at bounding box center [81, 210] width 98 height 20
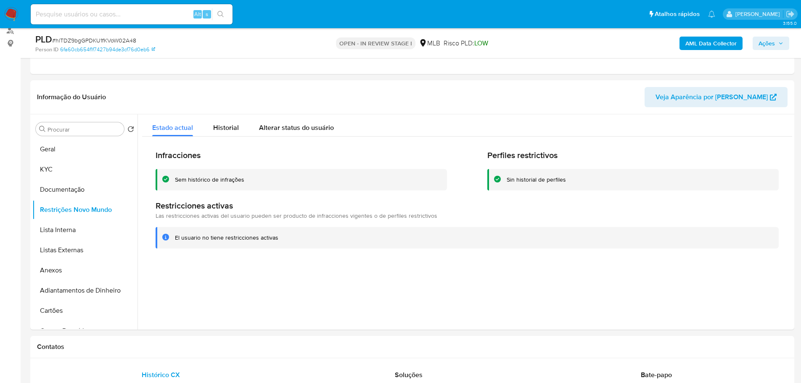
drag, startPoint x: 198, startPoint y: 288, endPoint x: 4, endPoint y: 260, distance: 195.8
click at [197, 289] on div at bounding box center [464, 221] width 654 height 215
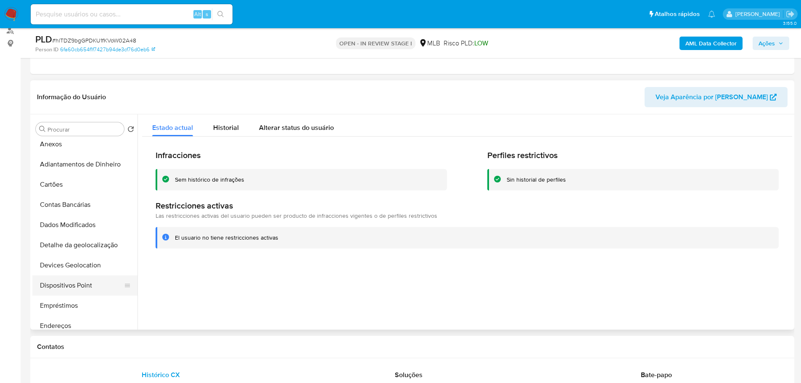
drag, startPoint x: 94, startPoint y: 285, endPoint x: 85, endPoint y: 286, distance: 8.8
click at [93, 286] on button "Dispositivos Point" at bounding box center [81, 285] width 98 height 20
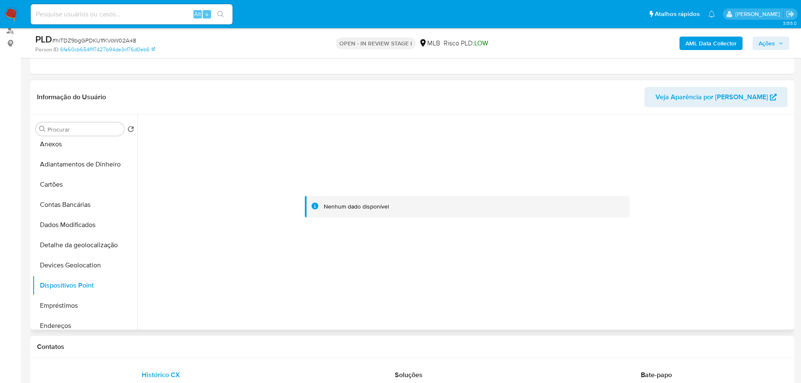
click at [196, 264] on div at bounding box center [467, 206] width 650 height 185
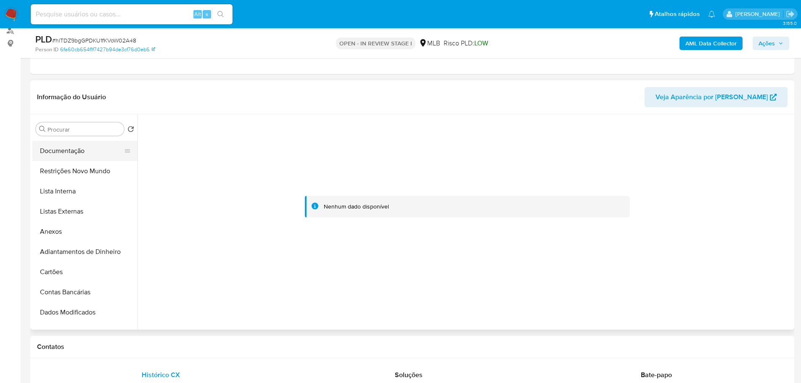
scroll to position [0, 0]
click at [51, 179] on button "KYC" at bounding box center [81, 169] width 98 height 20
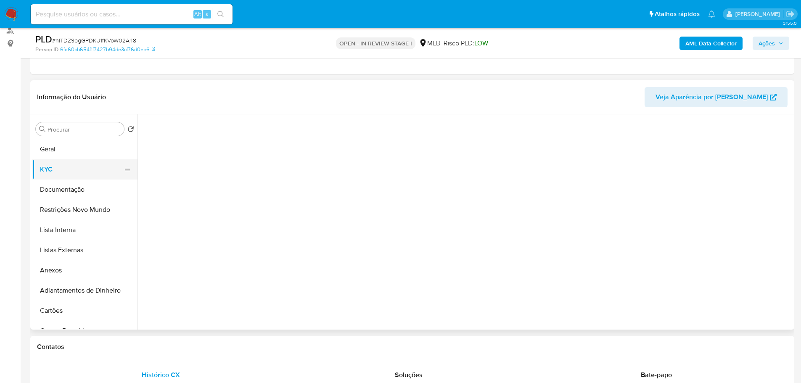
click at [50, 169] on button "KYC" at bounding box center [81, 169] width 98 height 20
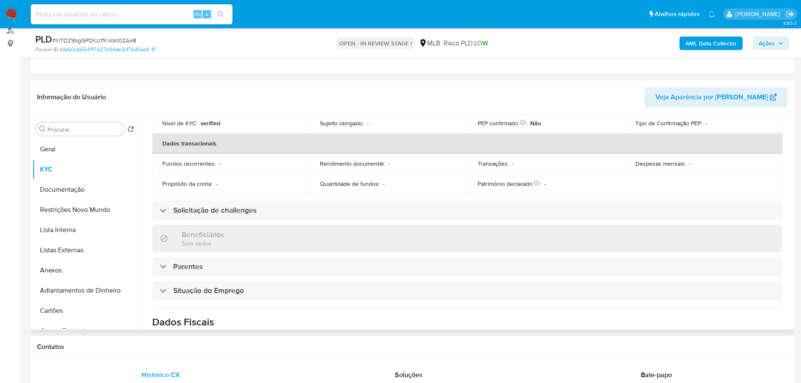
scroll to position [14, 0]
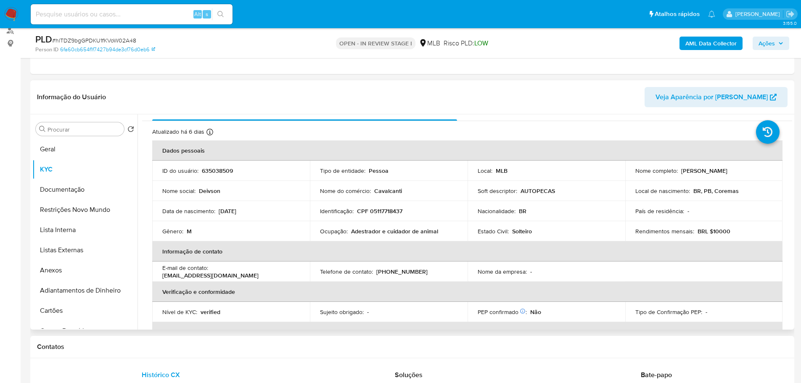
click at [389, 212] on p "CPF 05117718437" at bounding box center [379, 211] width 45 height 8
copy p "05117718437"
click at [85, 150] on button "Geral" at bounding box center [81, 149] width 98 height 20
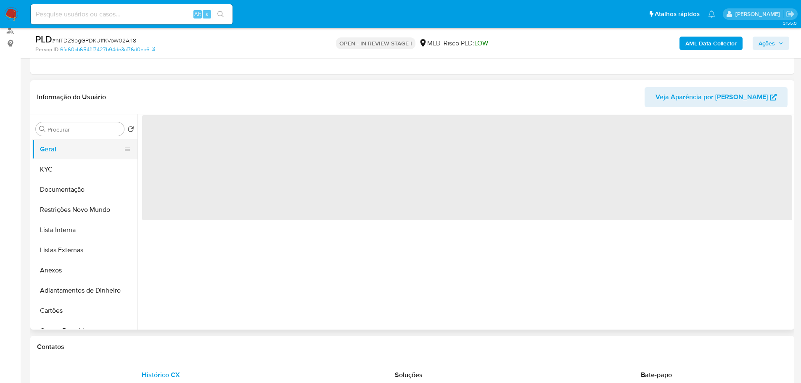
scroll to position [0, 0]
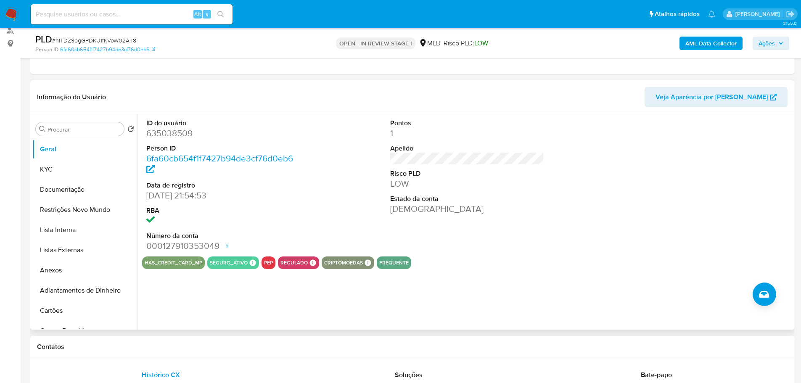
click at [166, 138] on dd "635038509" at bounding box center [223, 133] width 154 height 12
copy dd "635038509"
drag, startPoint x: 191, startPoint y: 195, endPoint x: 147, endPoint y: 195, distance: 43.7
click at [147, 195] on dd "27/08/2020 21:54:53" at bounding box center [223, 196] width 154 height 12
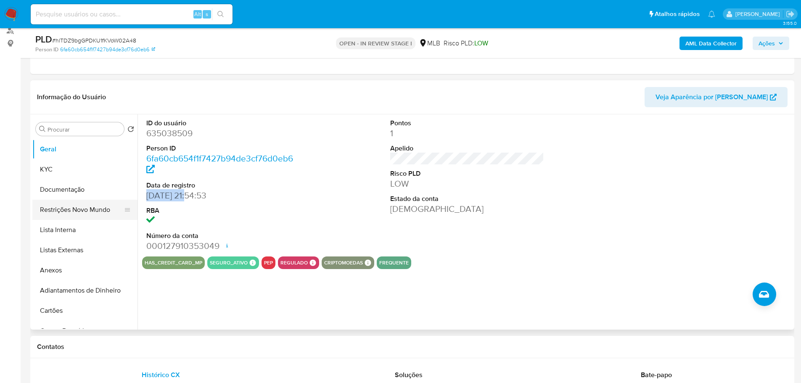
copy dd "27/08/2020"
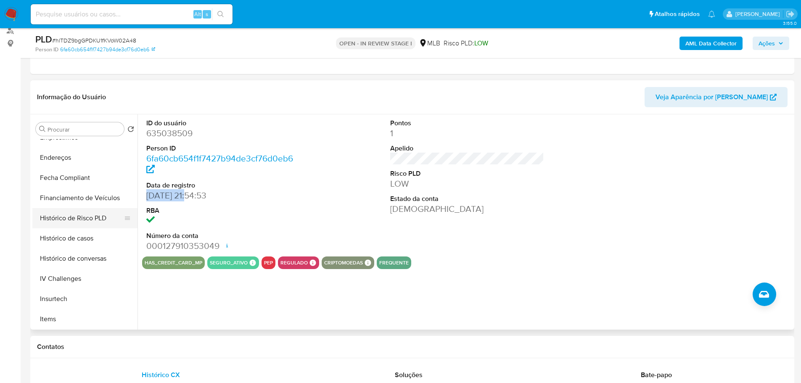
click at [86, 224] on button "Histórico de Risco PLD" at bounding box center [81, 218] width 98 height 20
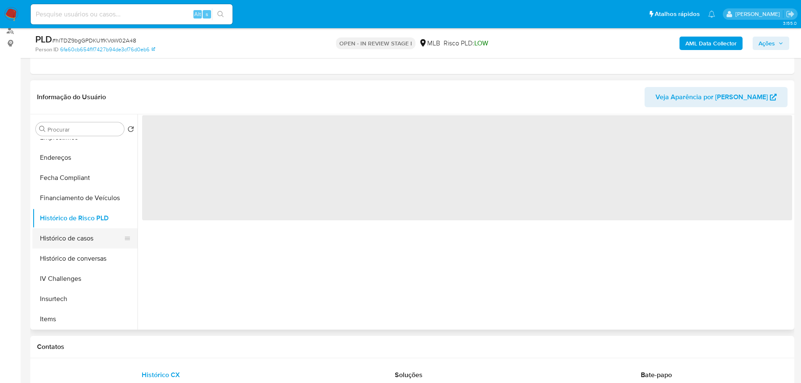
click at [87, 240] on button "Histórico de casos" at bounding box center [81, 238] width 98 height 20
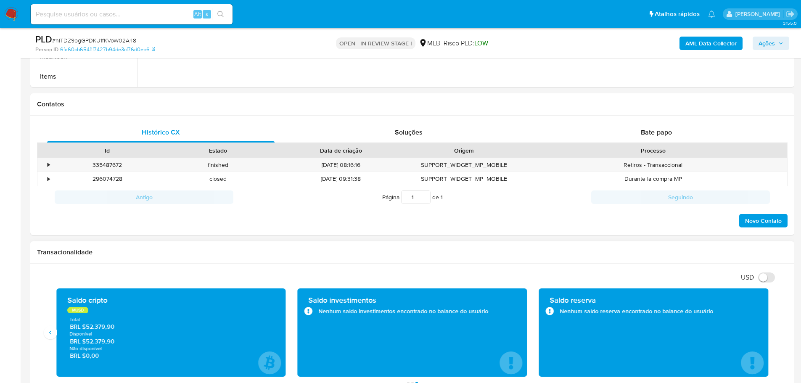
scroll to position [356, 0]
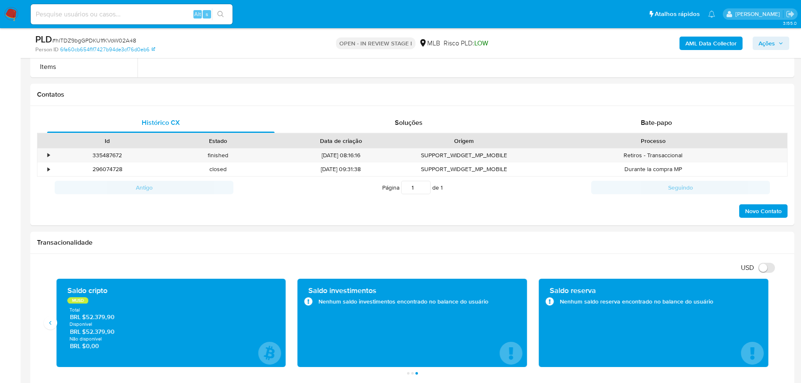
click at [780, 44] on icon "button" at bounding box center [780, 43] width 5 height 5
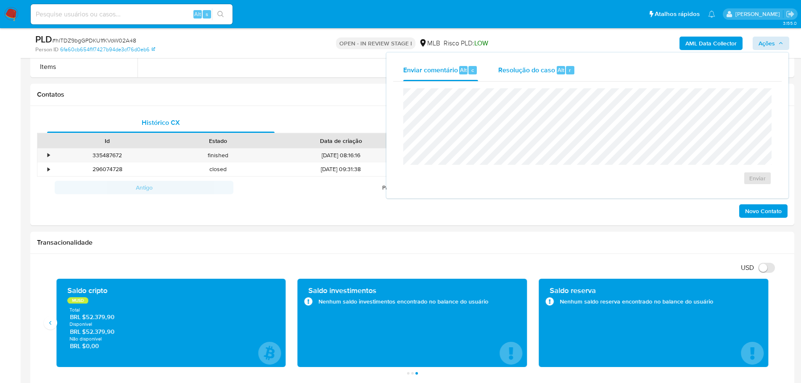
click at [516, 77] on div "Resolução do caso Alt r" at bounding box center [536, 70] width 77 height 22
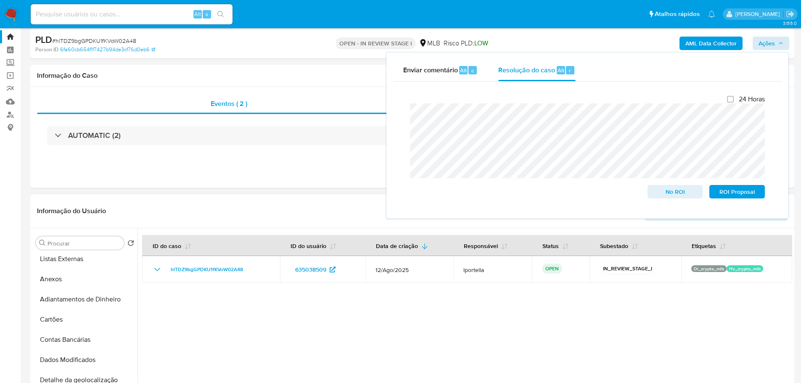
scroll to position [0, 0]
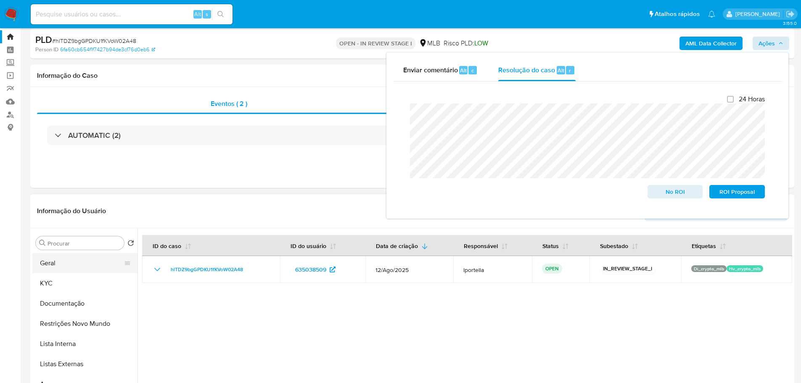
click at [75, 264] on button "Geral" at bounding box center [81, 263] width 98 height 20
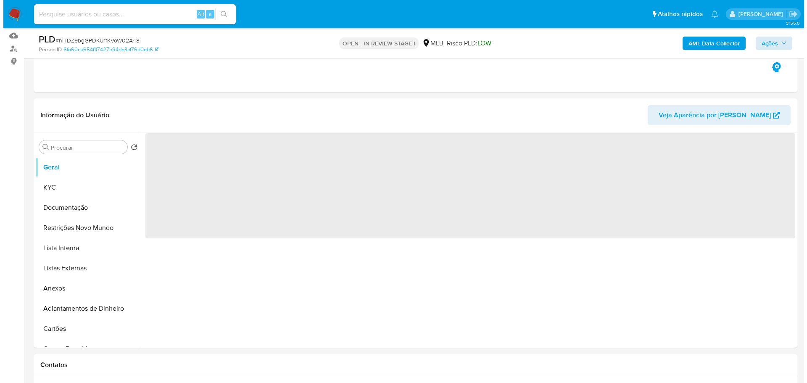
scroll to position [146, 0]
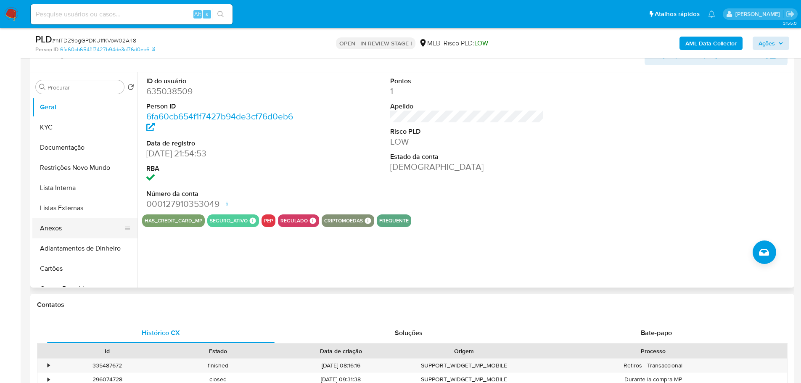
click at [75, 232] on button "Anexos" at bounding box center [81, 228] width 98 height 20
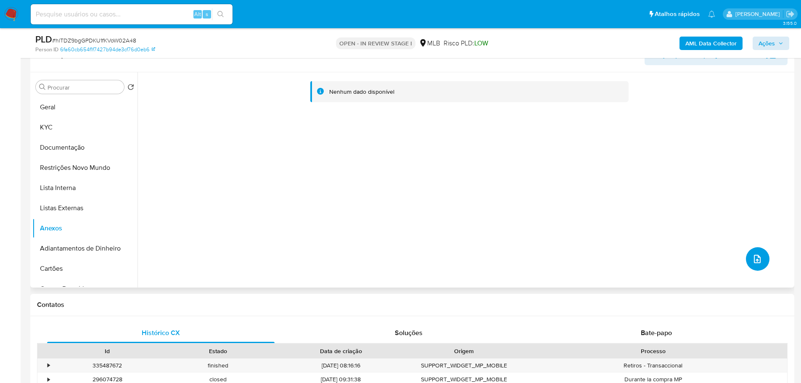
click at [747, 261] on button "upload-file" at bounding box center [758, 259] width 24 height 24
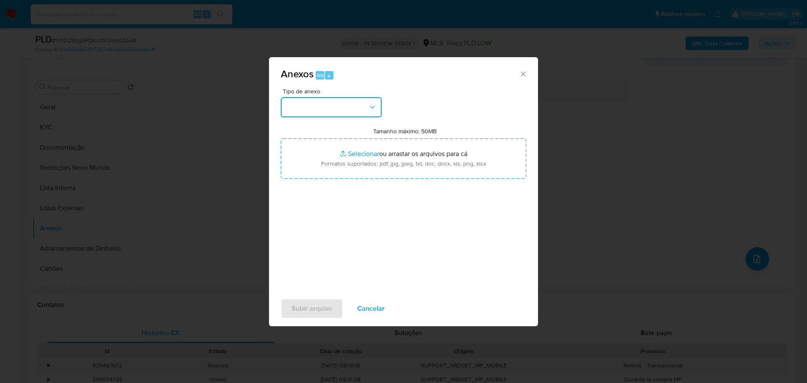
click at [353, 106] on button "button" at bounding box center [331, 107] width 101 height 20
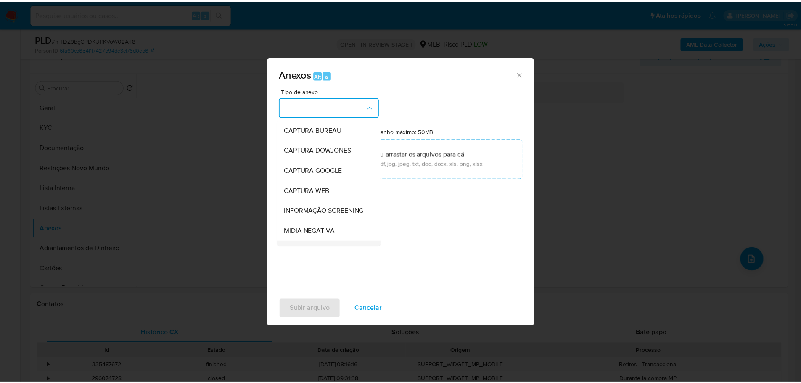
scroll to position [129, 0]
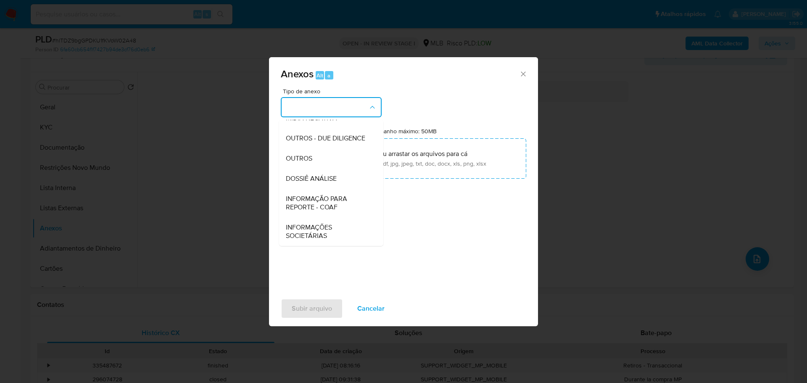
drag, startPoint x: 312, startPoint y: 154, endPoint x: 2, endPoint y: 160, distance: 310.2
click at [312, 155] on span "OUTROS" at bounding box center [299, 158] width 26 height 8
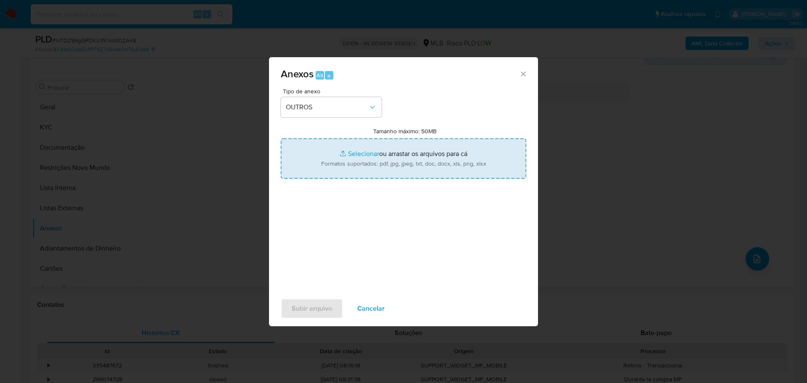
type input "C:\fakepath\ID_ 635038509 - CPF 05117718437 - DEIVSON FAUSTINO CAVALCANTI.pdf"
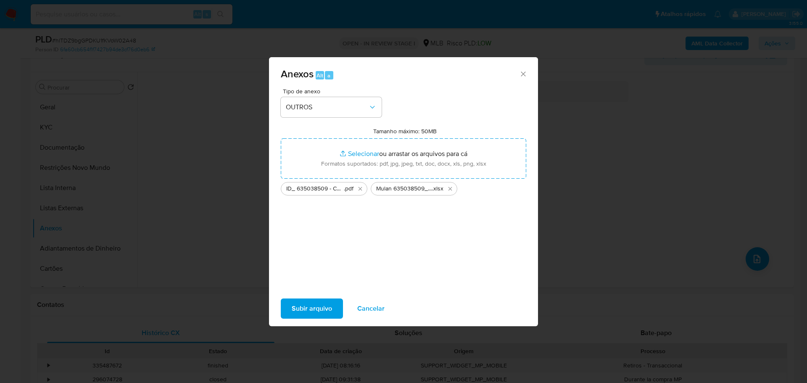
click at [308, 310] on span "Subir arquivo" at bounding box center [312, 308] width 40 height 18
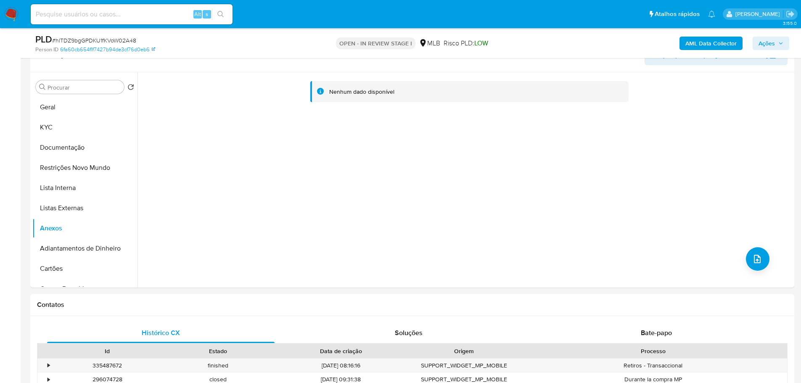
click at [772, 42] on span "Ações" at bounding box center [766, 43] width 16 height 13
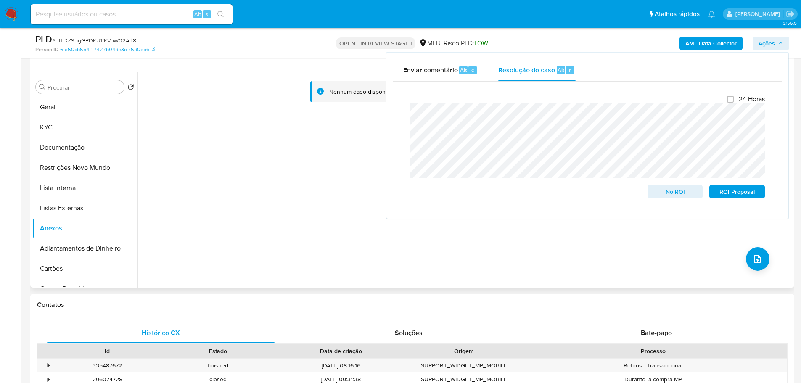
click at [212, 202] on div "Nenhum dado disponível" at bounding box center [464, 179] width 654 height 215
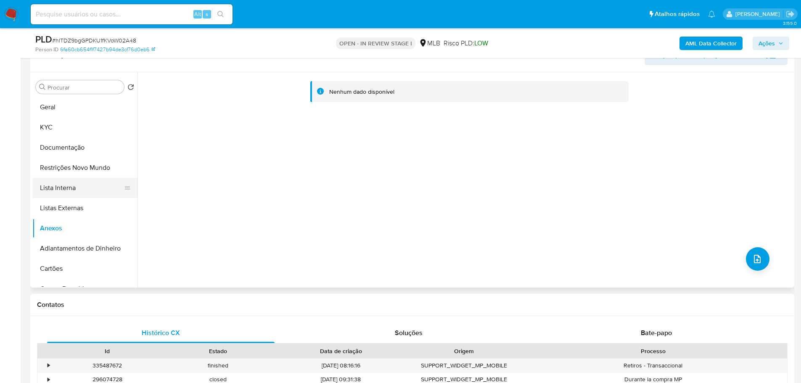
click at [99, 190] on button "Lista Interna" at bounding box center [81, 188] width 98 height 20
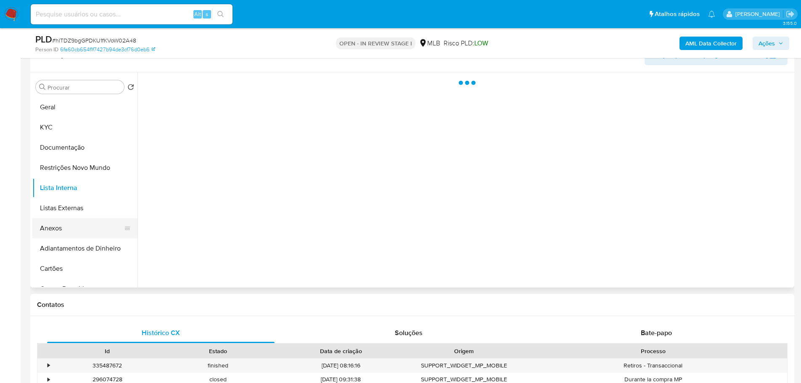
click at [81, 228] on button "Anexos" at bounding box center [81, 228] width 98 height 20
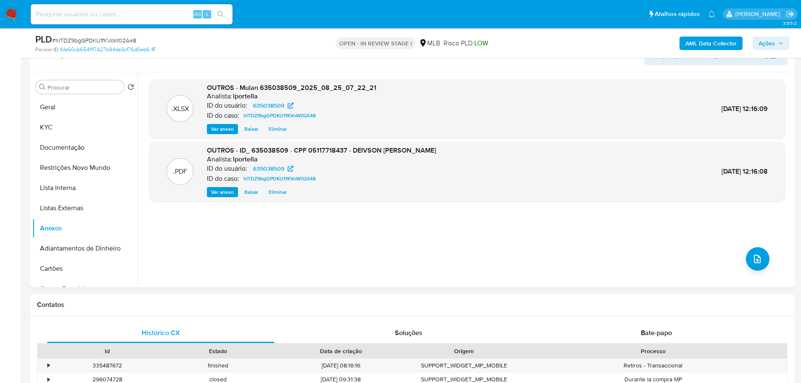
click at [776, 40] on span "Ações" at bounding box center [770, 43] width 25 height 12
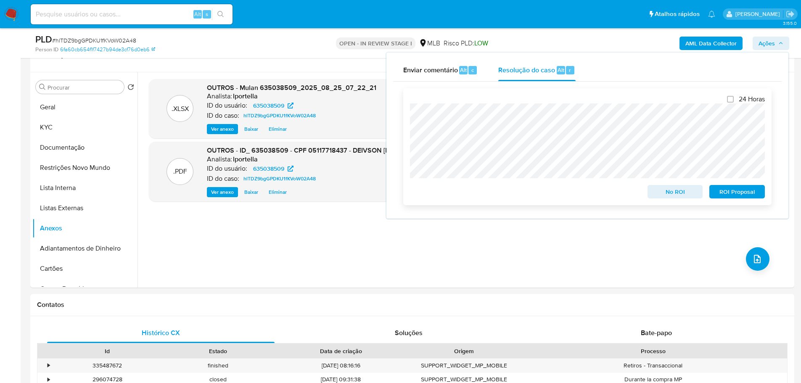
click at [673, 192] on span "No ROI" at bounding box center [675, 192] width 44 height 12
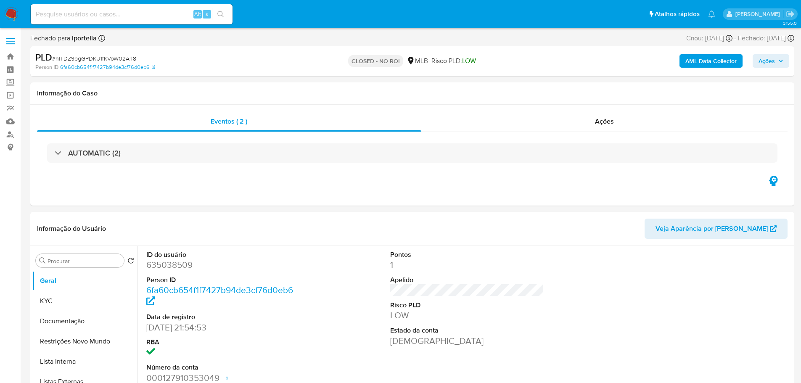
select select "10"
click at [10, 10] on img at bounding box center [11, 14] width 14 height 14
